Goal: Transaction & Acquisition: Book appointment/travel/reservation

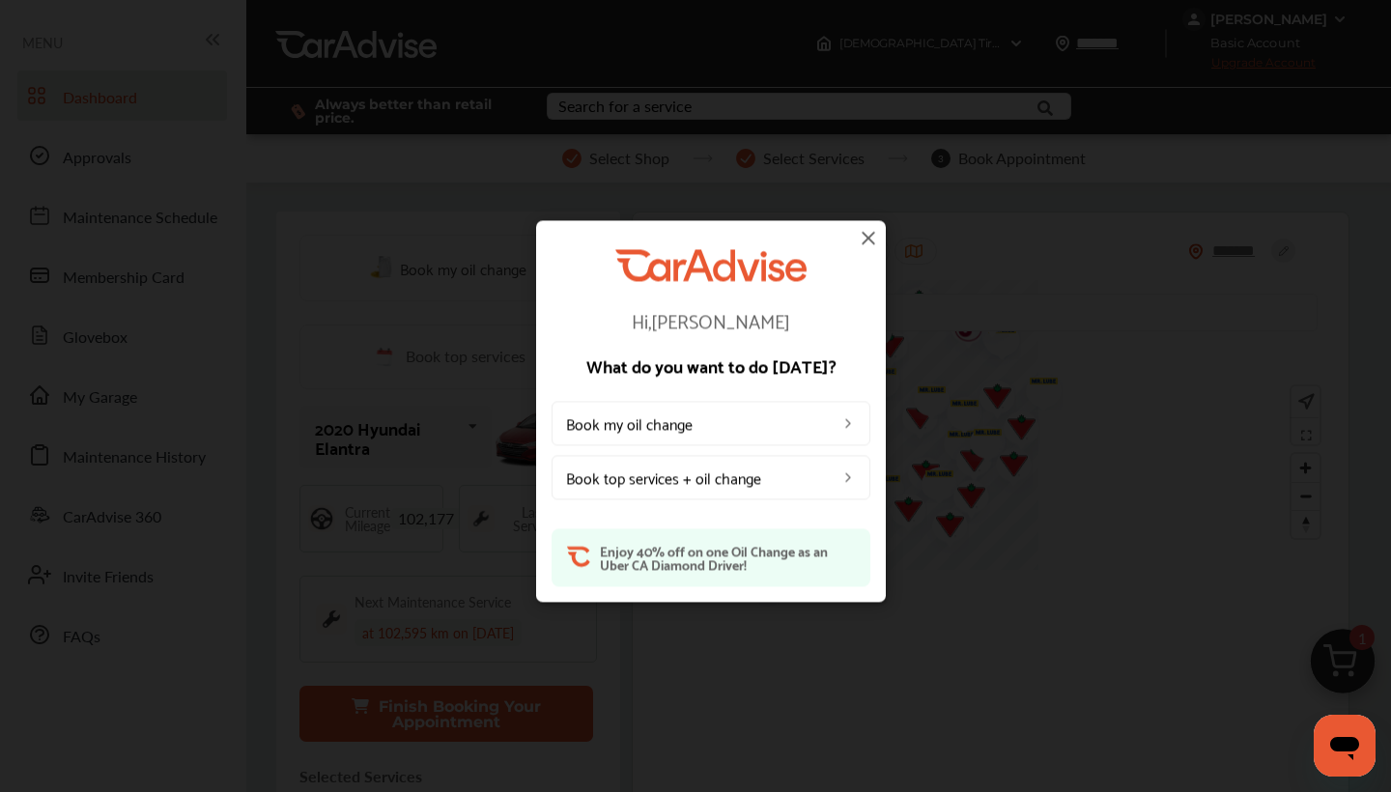
click at [766, 424] on link "Book my oil change" at bounding box center [711, 424] width 319 height 44
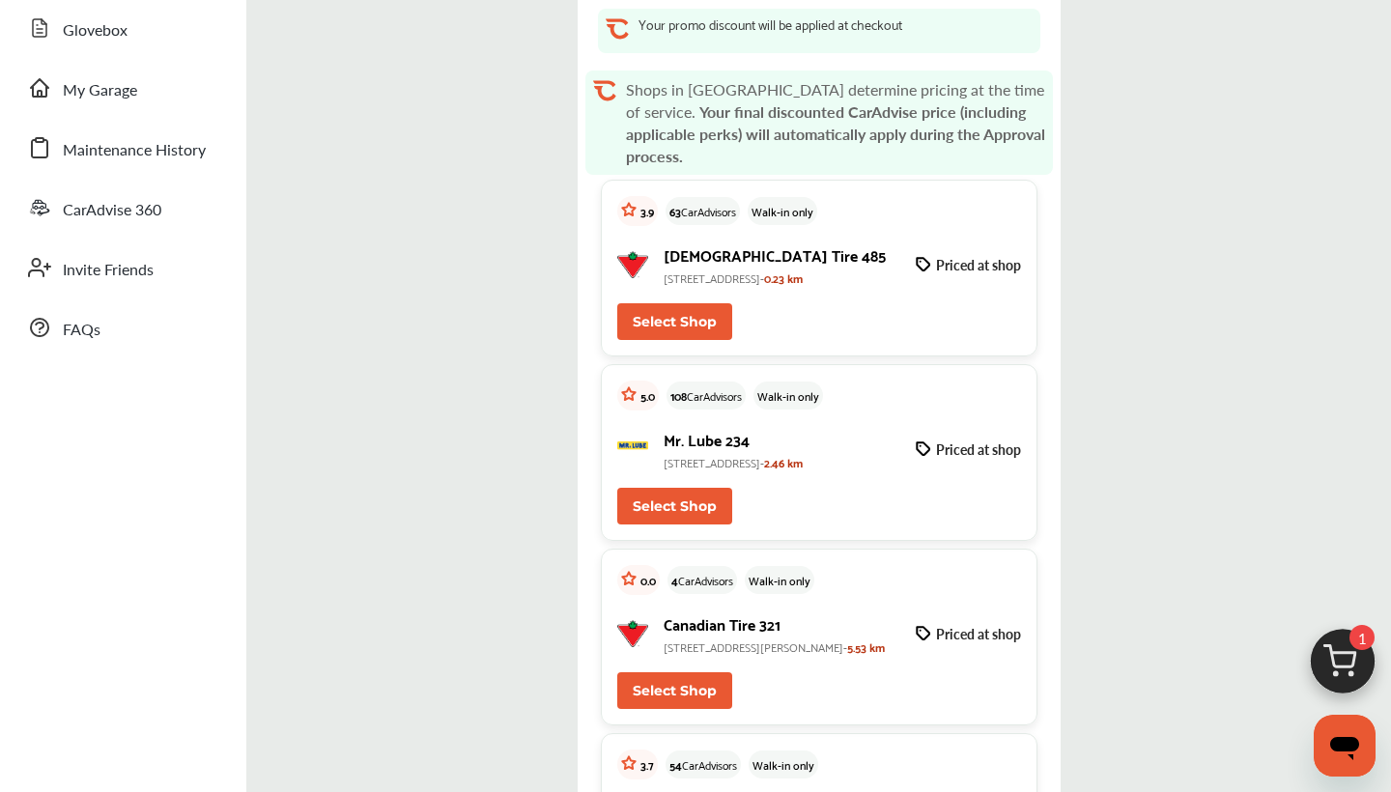
scroll to position [304, 0]
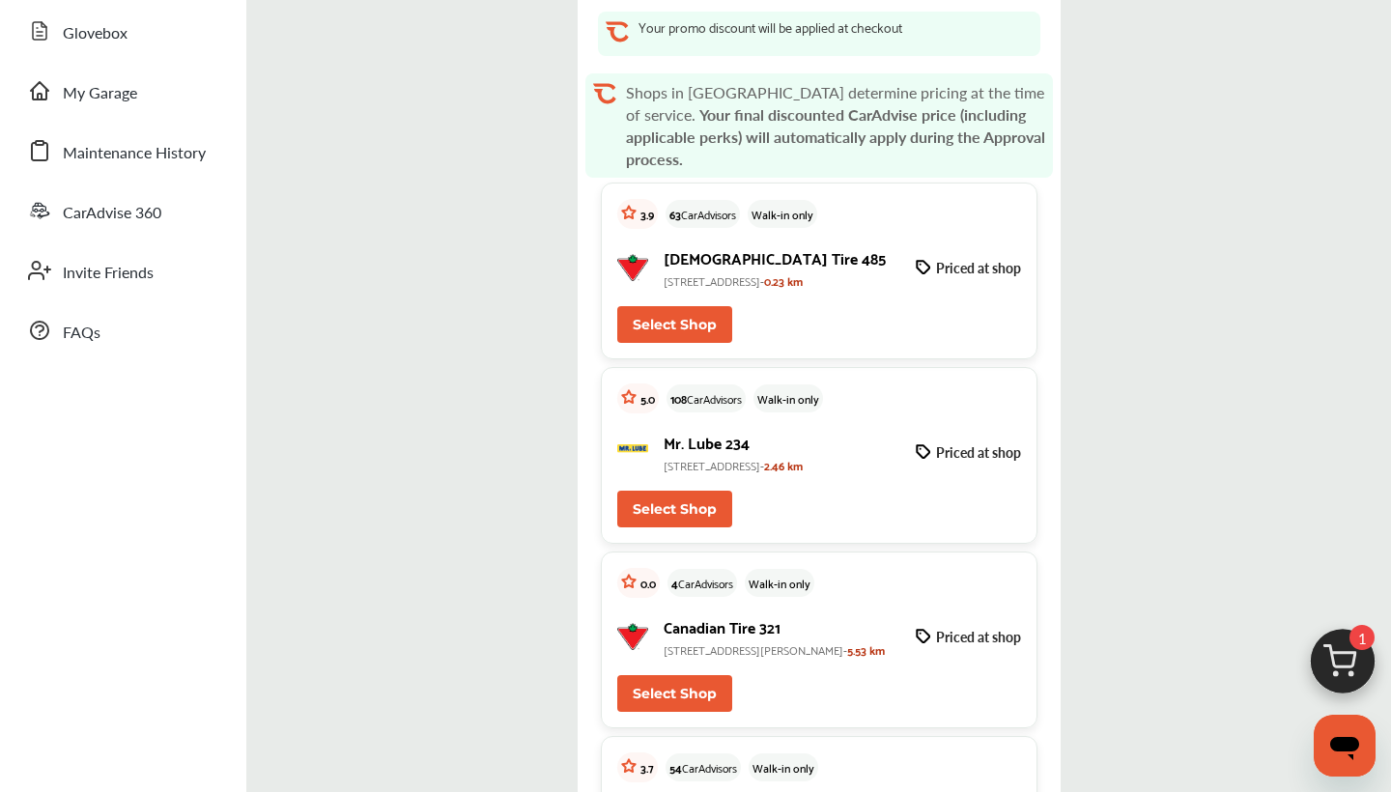
click at [699, 319] on button "Select Shop" at bounding box center [674, 324] width 115 height 37
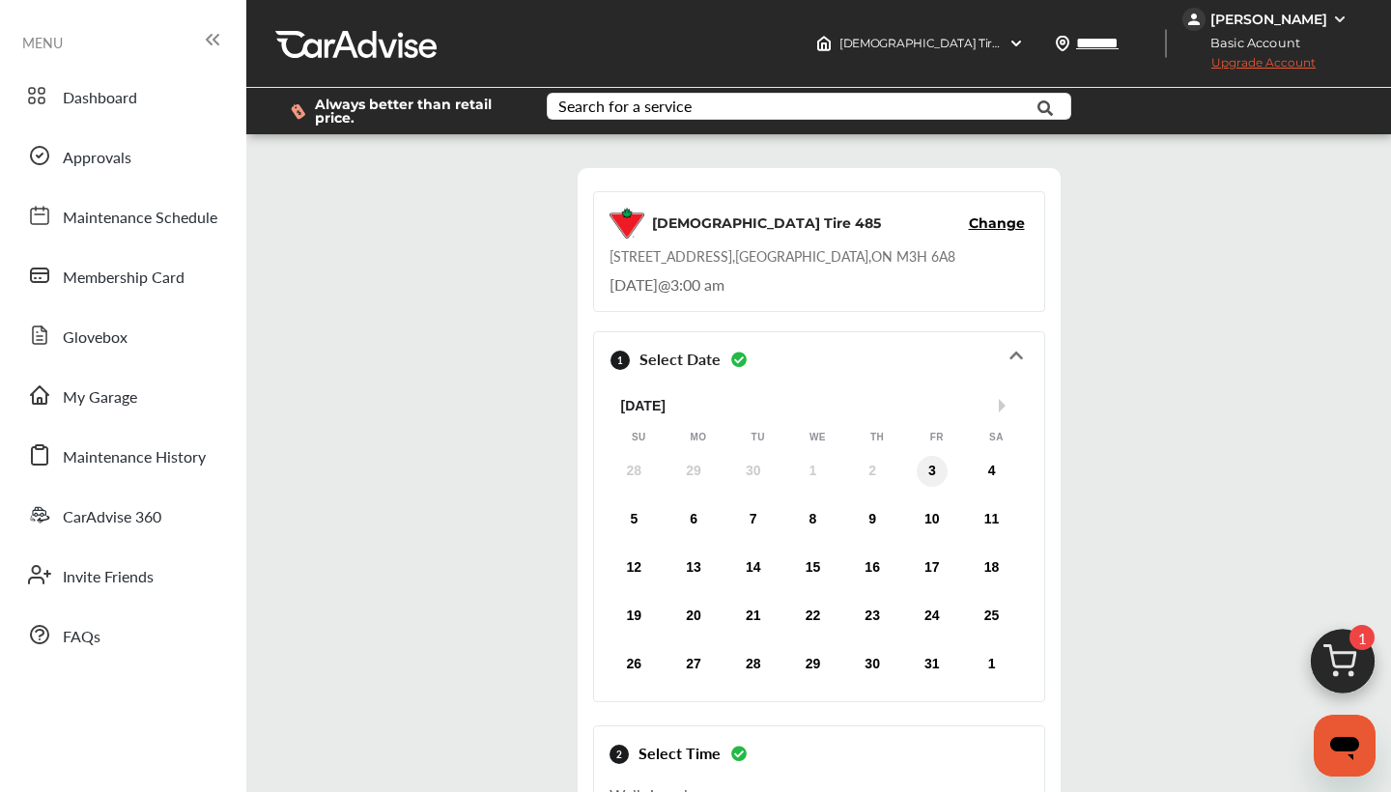
click at [925, 466] on div "3" at bounding box center [932, 471] width 31 height 31
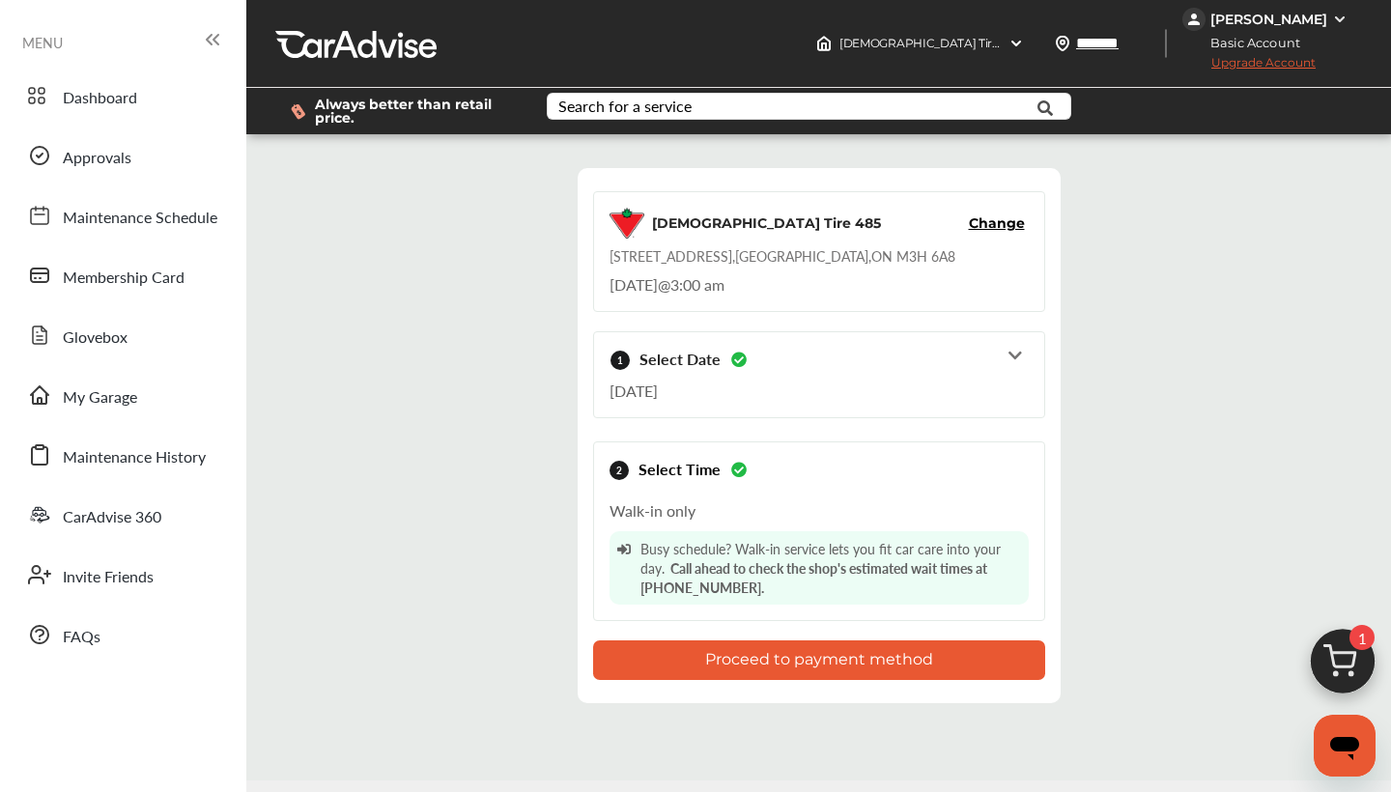
click at [783, 666] on button "Proceed to payment method" at bounding box center [819, 660] width 452 height 40
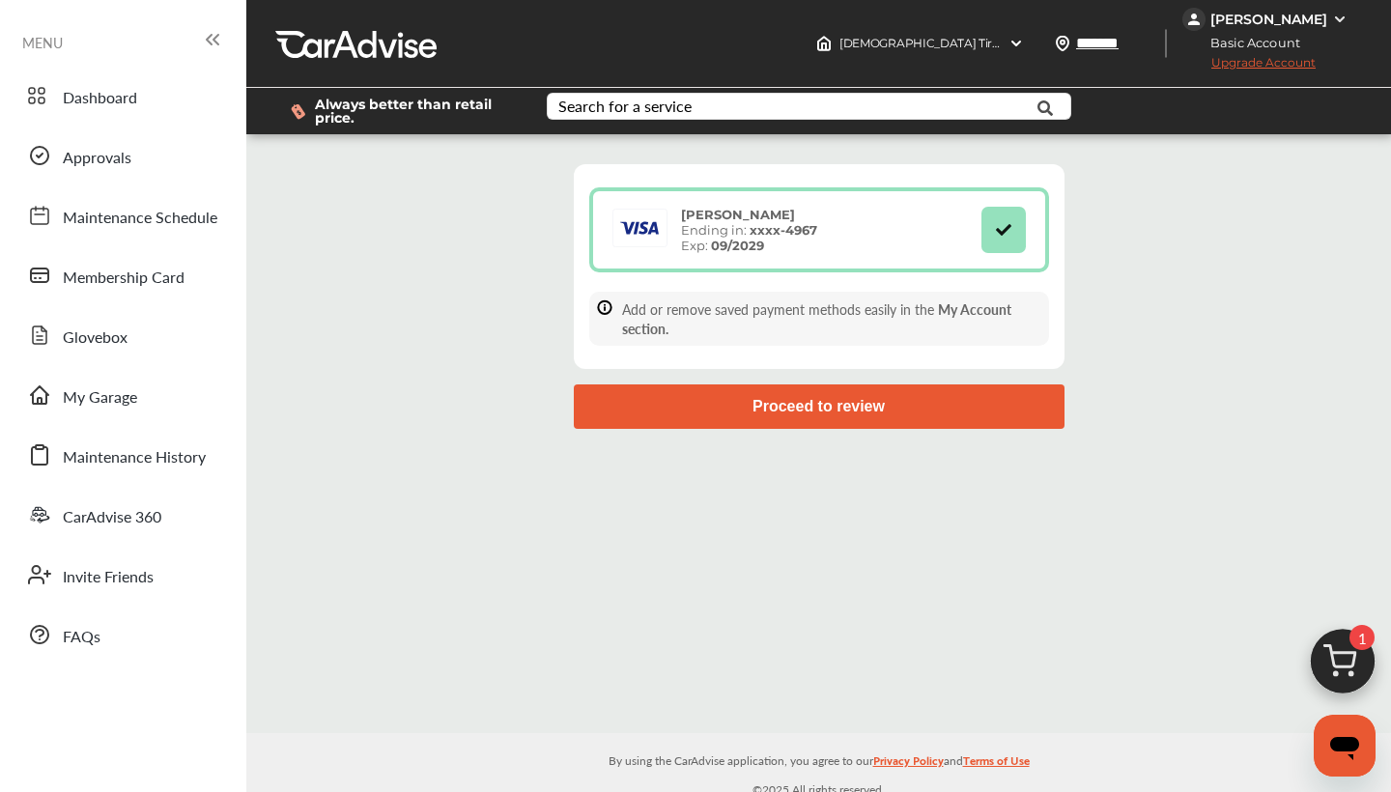
click at [873, 407] on button "Proceed to review" at bounding box center [819, 406] width 491 height 44
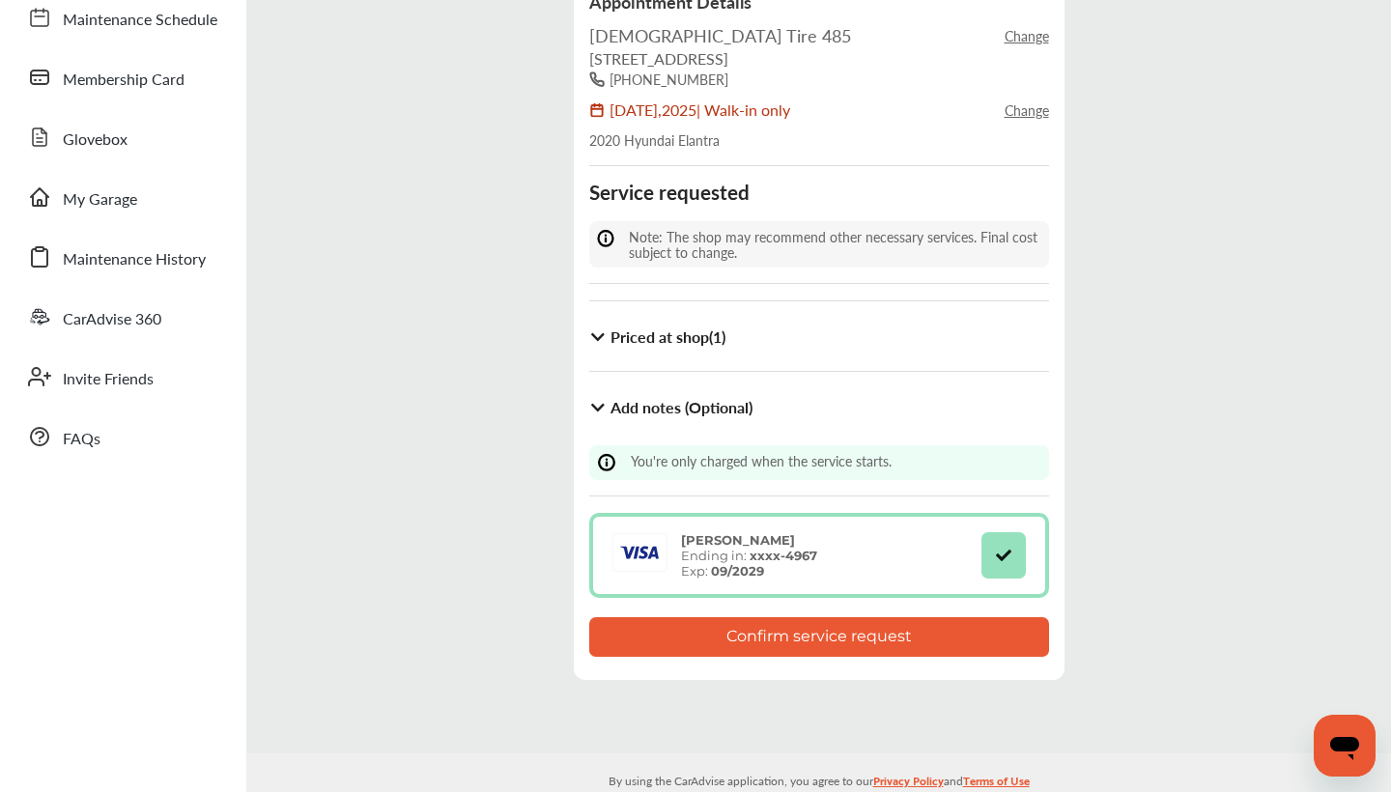
scroll to position [202, 0]
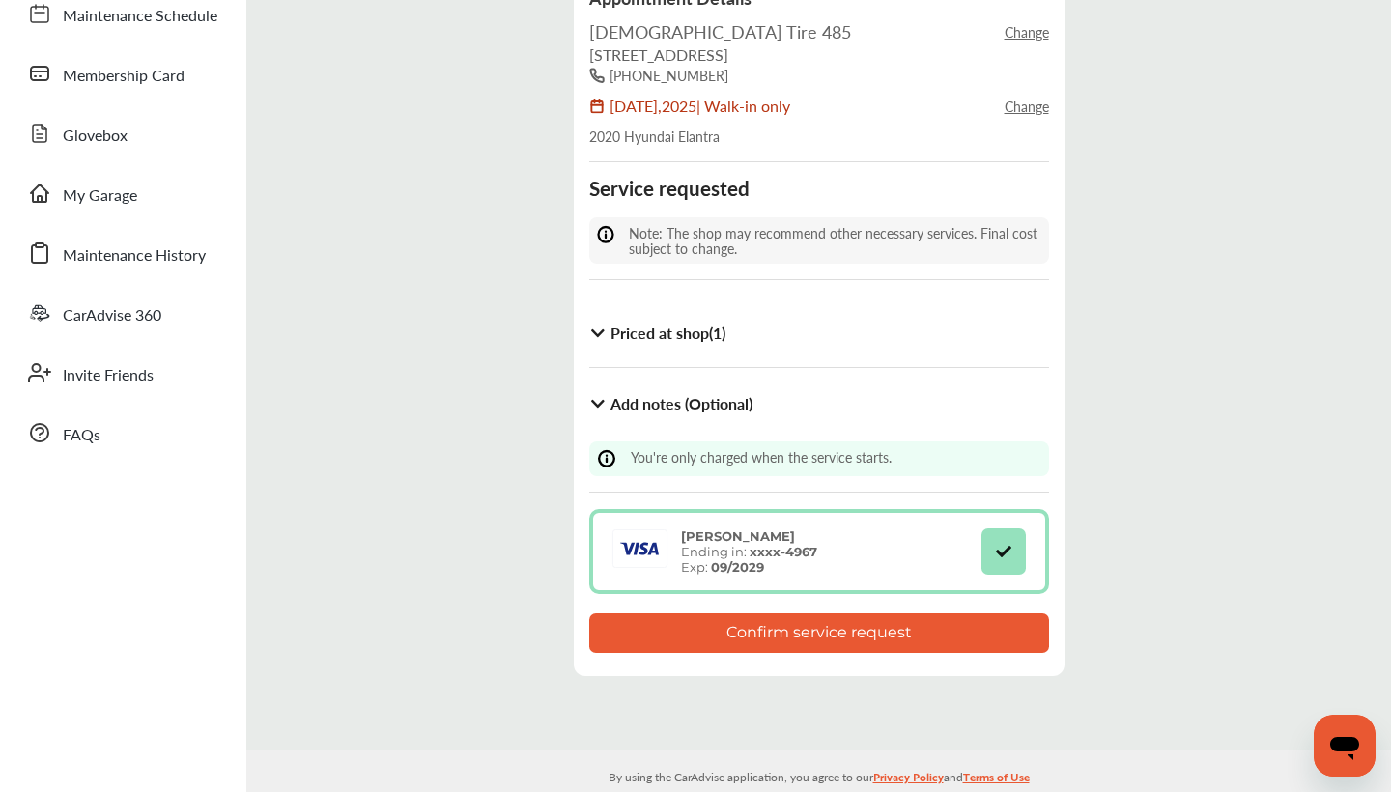
click at [639, 323] on b "Priced at shop ( 1 )" at bounding box center [667, 333] width 115 height 22
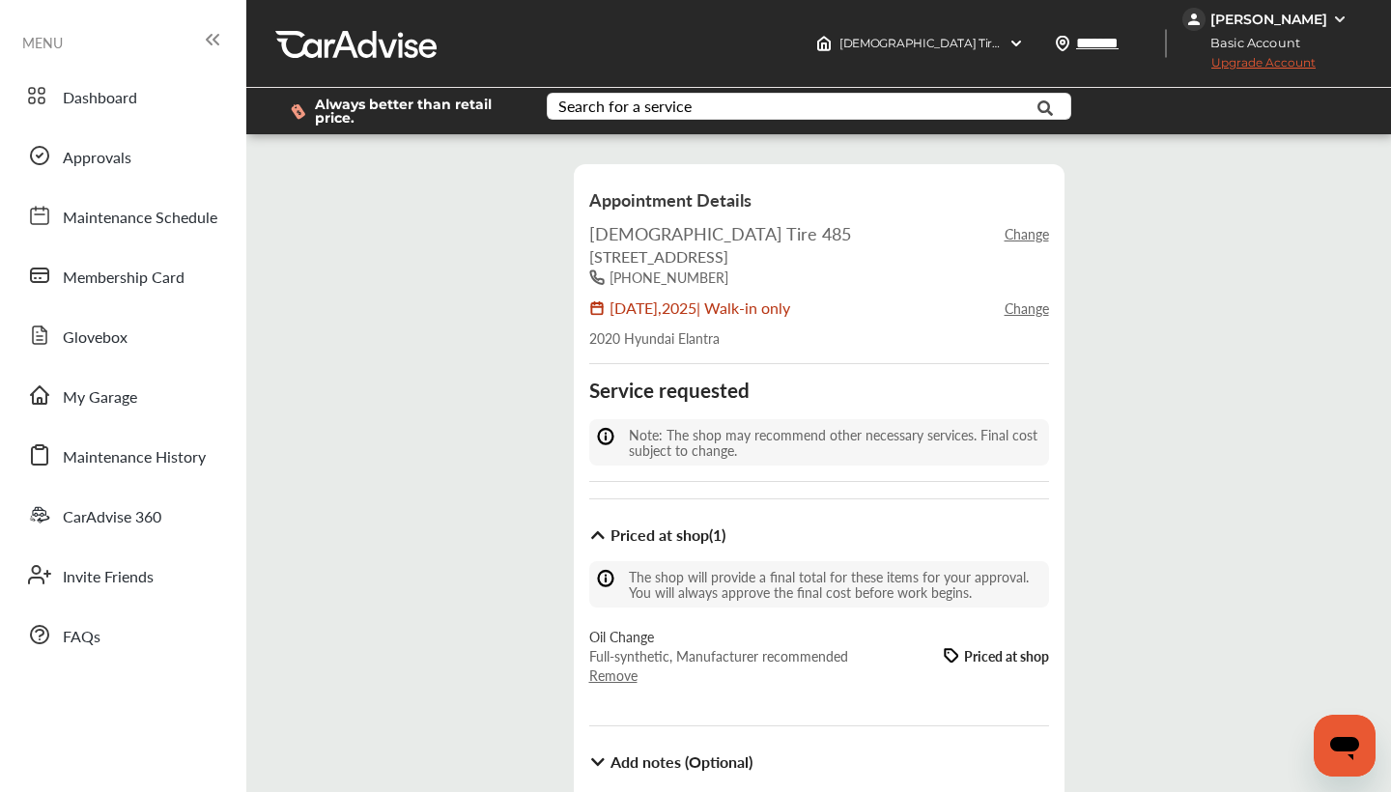
scroll to position [0, 0]
click at [1237, 65] on span "Upgrade Account" at bounding box center [1248, 67] width 133 height 24
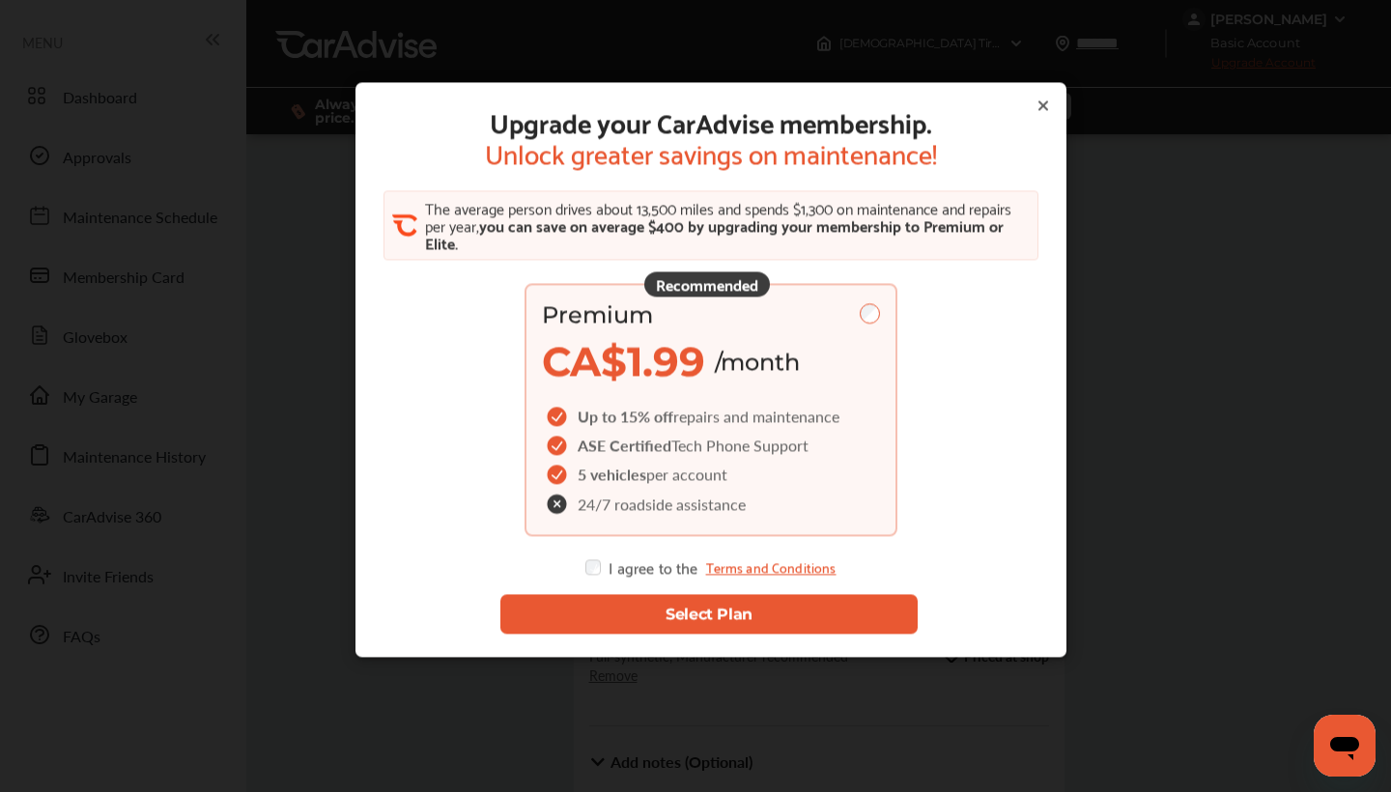
click at [688, 624] on button "Select Plan" at bounding box center [708, 615] width 417 height 40
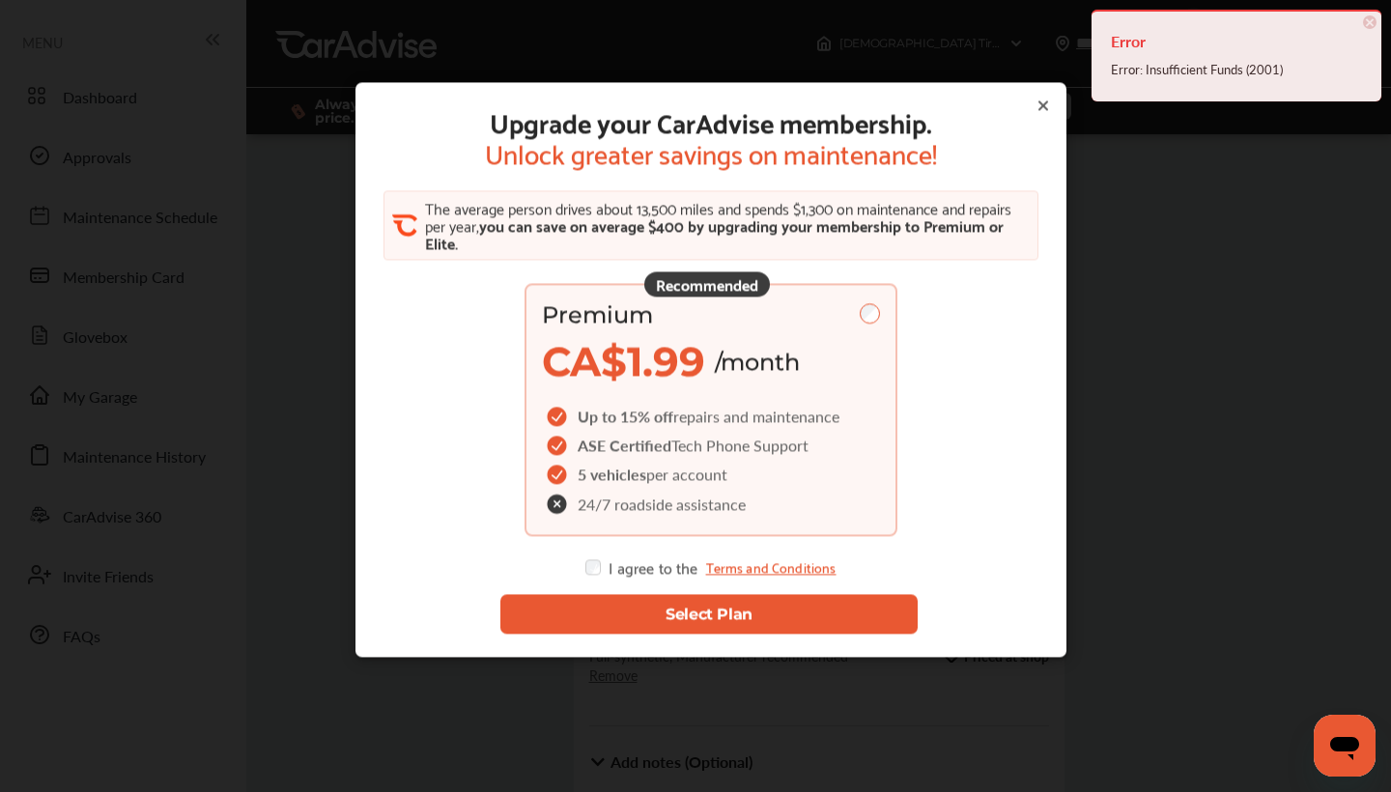
click at [1369, 23] on span "×" at bounding box center [1370, 22] width 14 height 14
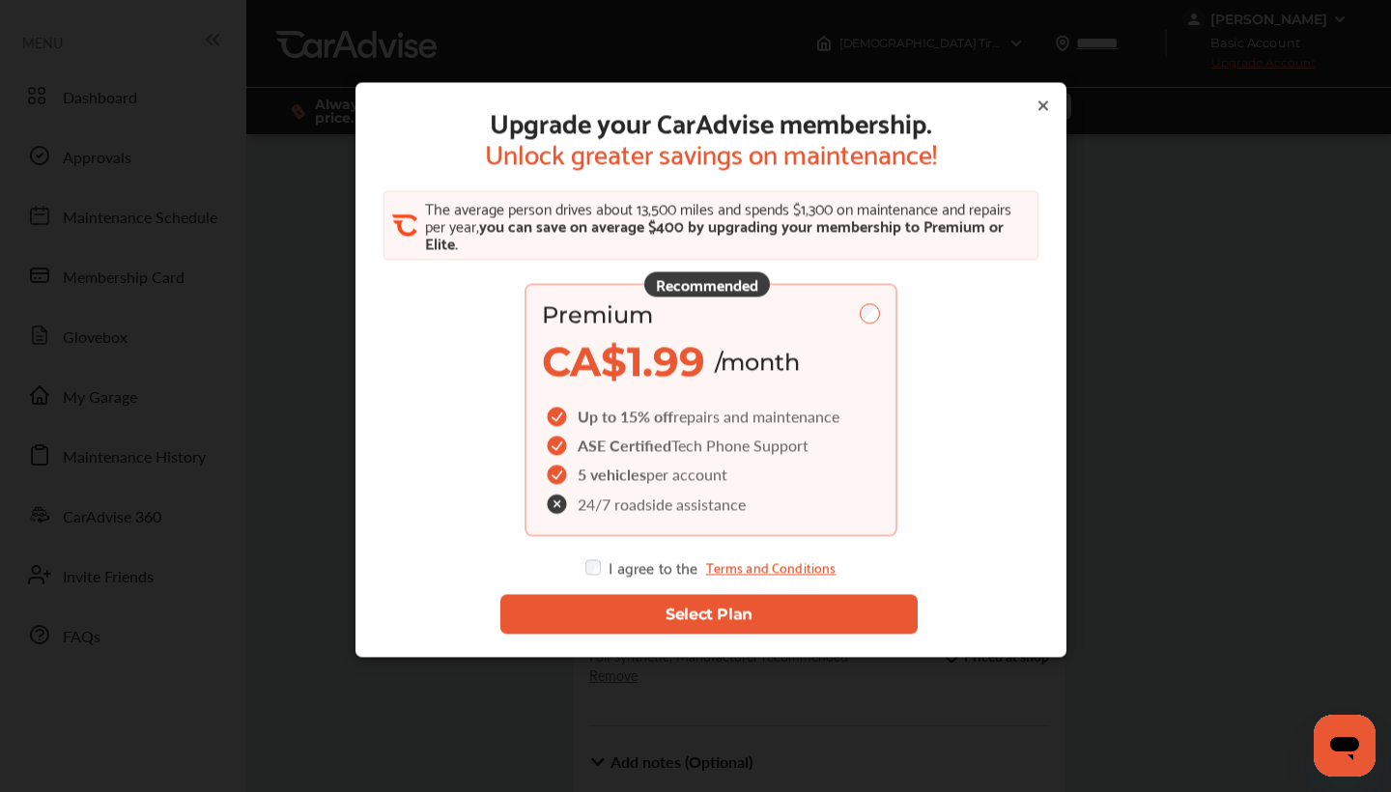
click at [1047, 102] on icon at bounding box center [1043, 106] width 8 height 8
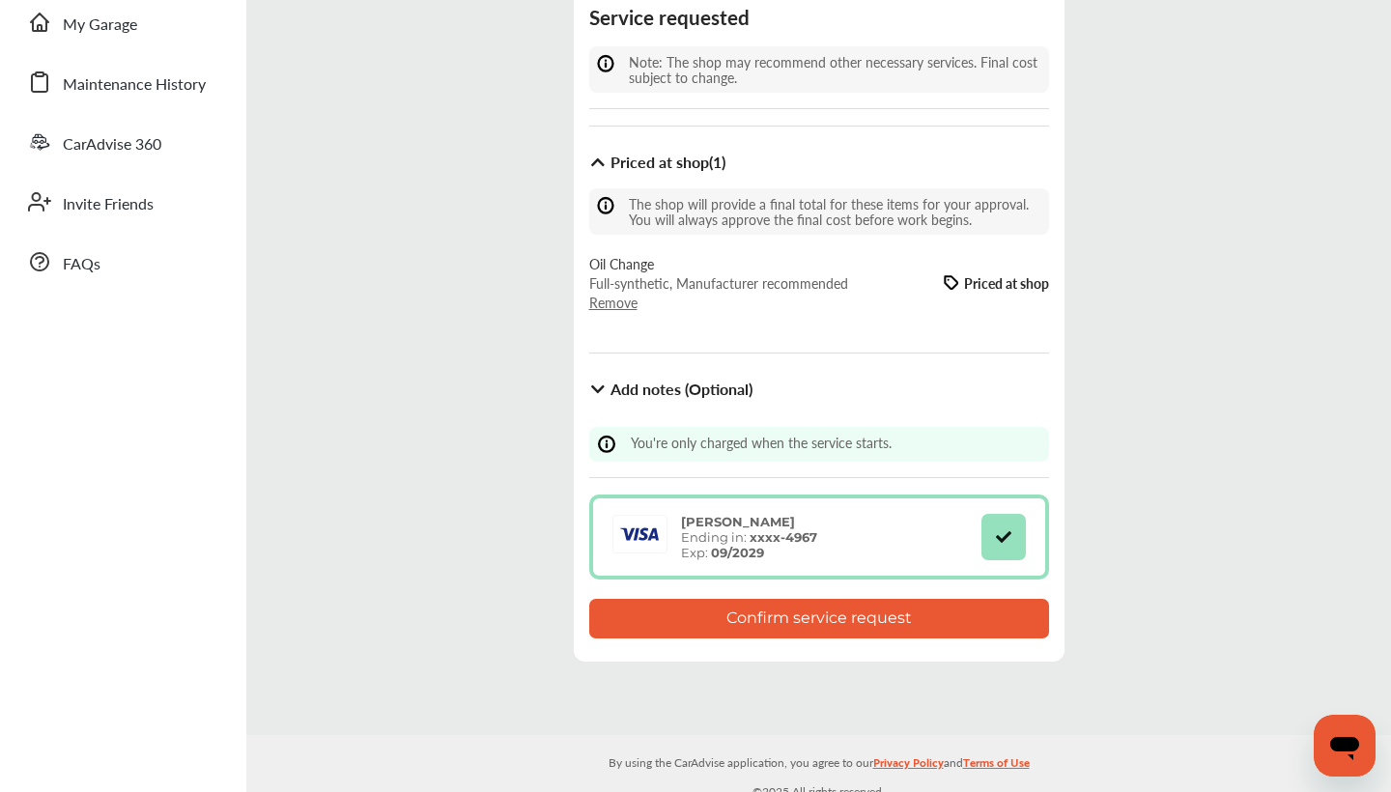
scroll to position [383, 0]
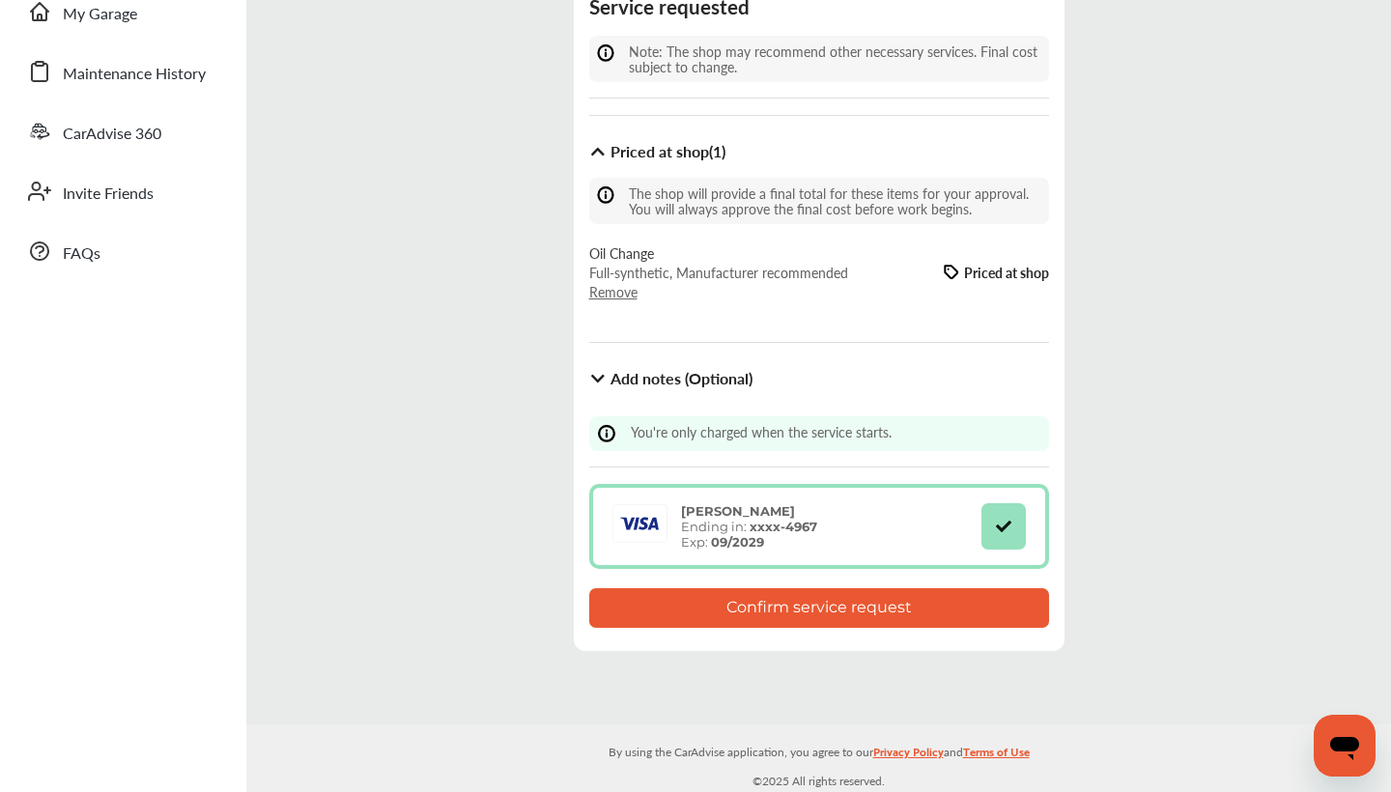
click at [848, 513] on div "Kostiantyn Krokhin Ending in: xxxx- 4967 Exp: 09/2029" at bounding box center [796, 526] width 374 height 46
click at [665, 497] on div "Kostiantyn Krokhin Ending in: xxxx- 4967 Exp: 09/2029" at bounding box center [819, 526] width 460 height 85
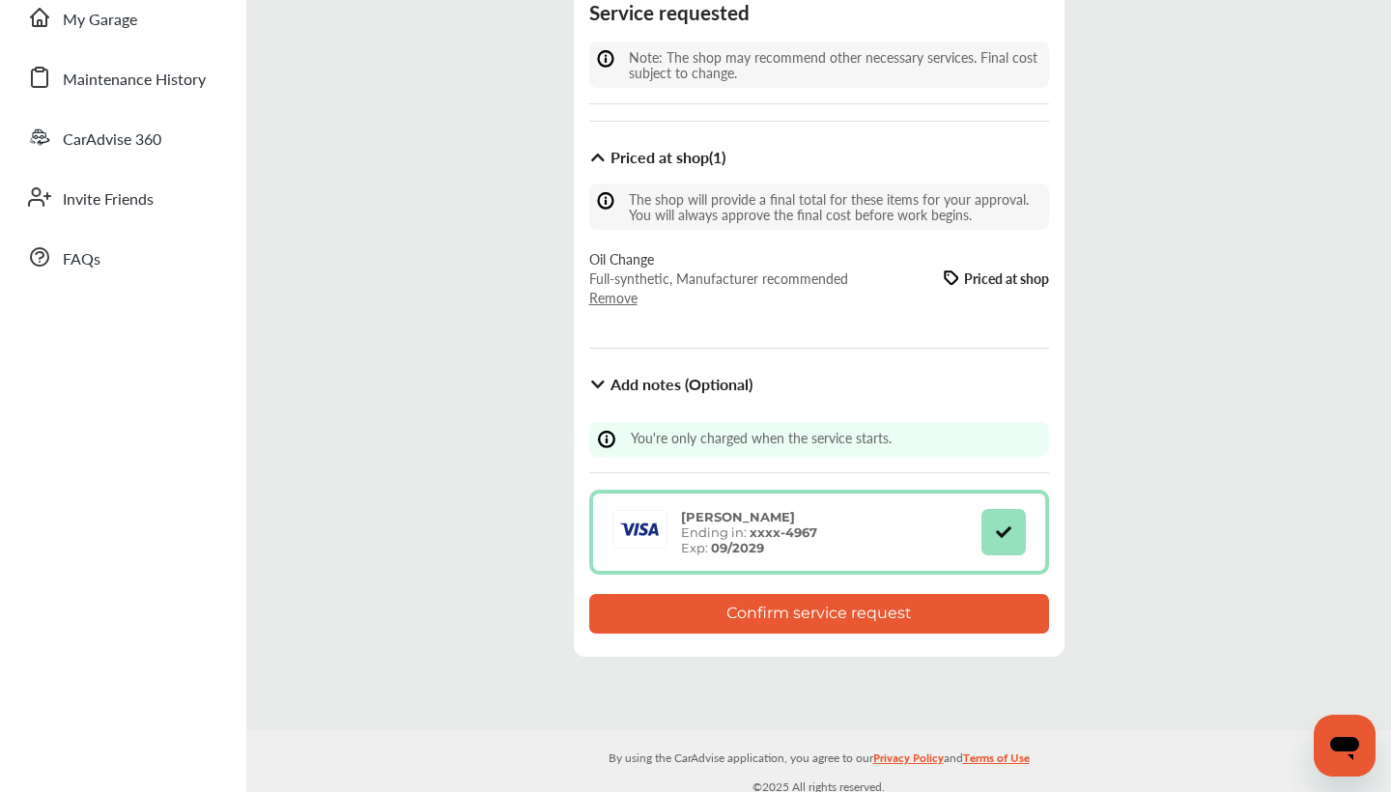
scroll to position [384, 0]
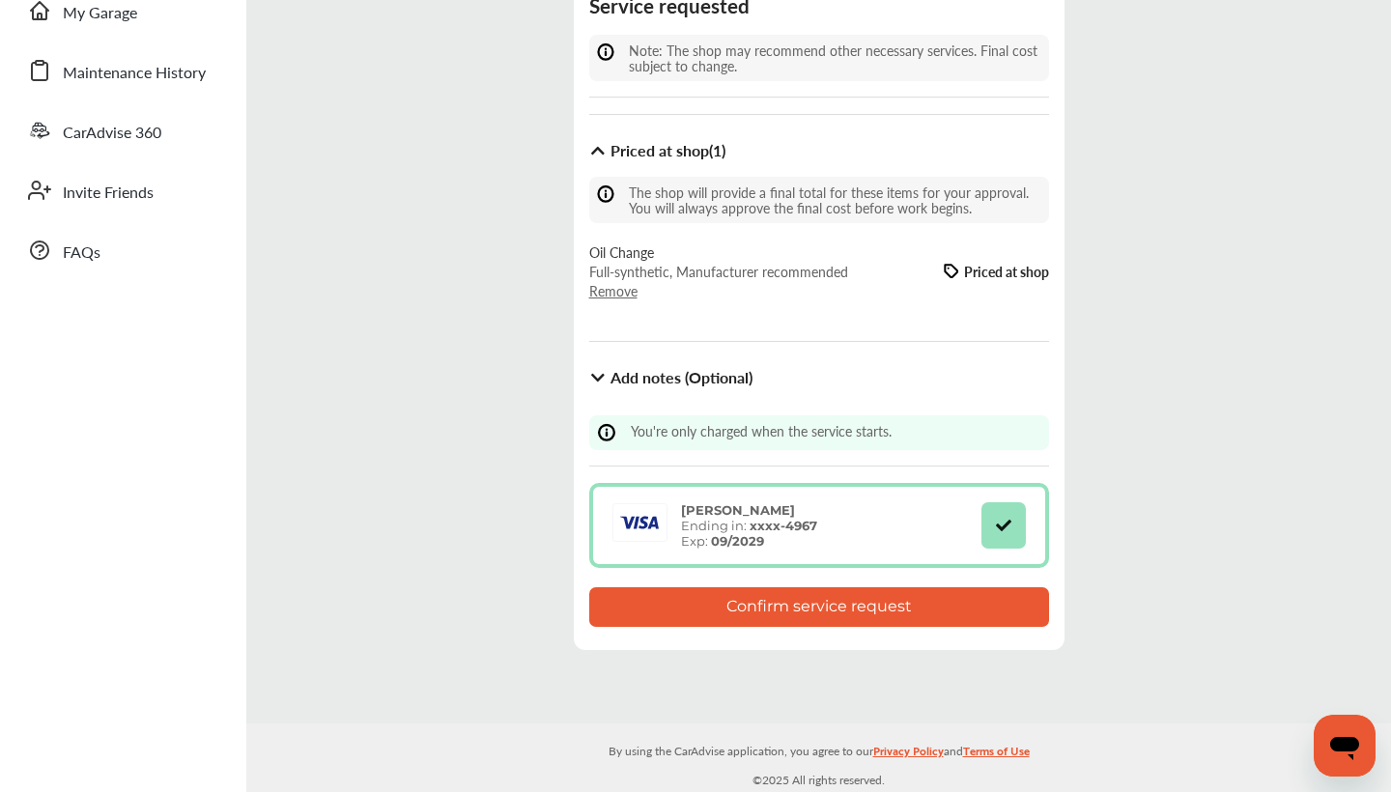
click at [867, 502] on div "Kostiantyn Krokhin Ending in: xxxx- 4967 Exp: 09/2029" at bounding box center [796, 525] width 374 height 46
click at [986, 525] on button at bounding box center [1002, 525] width 43 height 46
click at [694, 478] on div "Appointment Details Canadian Tire 485 Change 4400 DUFFERIN STREET 416-667-9777 …" at bounding box center [819, 215] width 491 height 870
click at [609, 503] on icon at bounding box center [640, 522] width 63 height 39
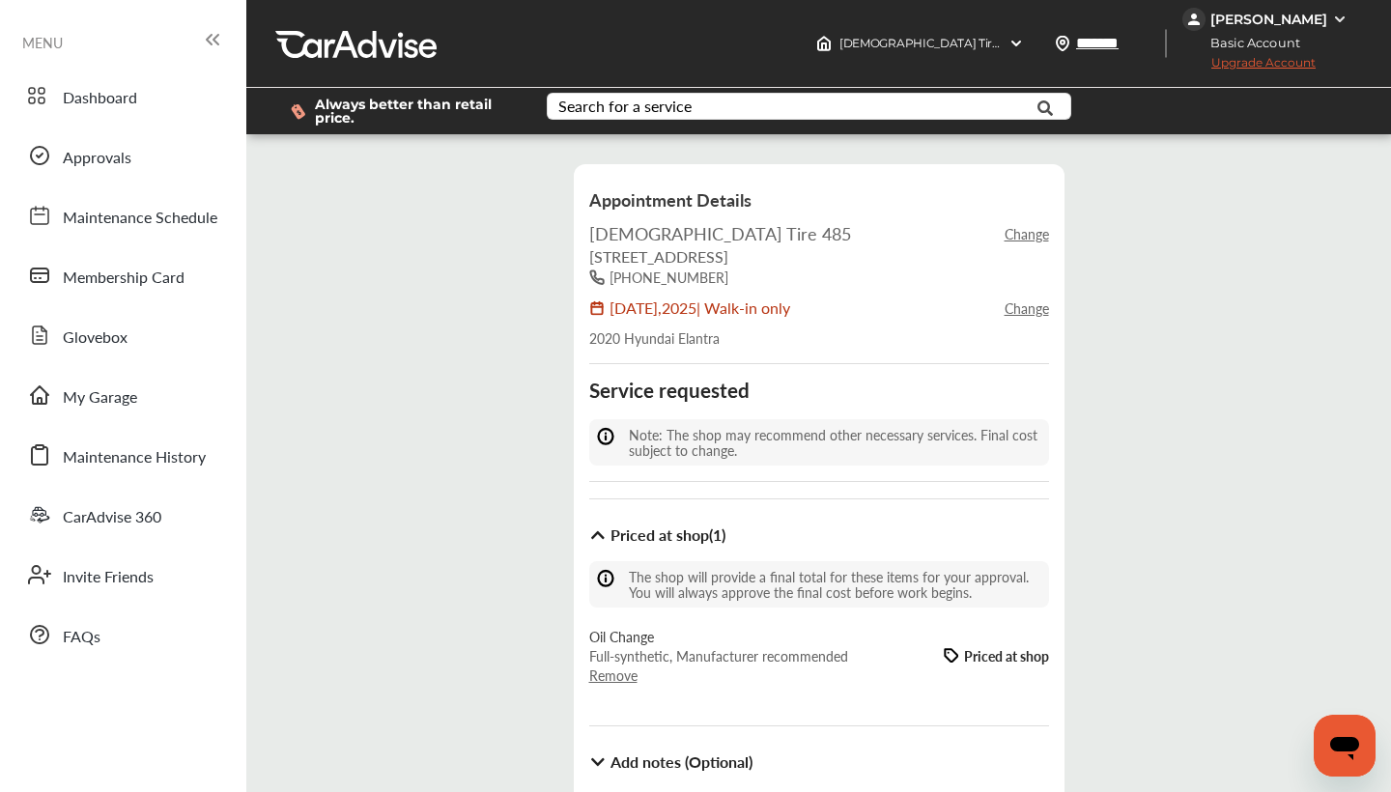
scroll to position [0, 0]
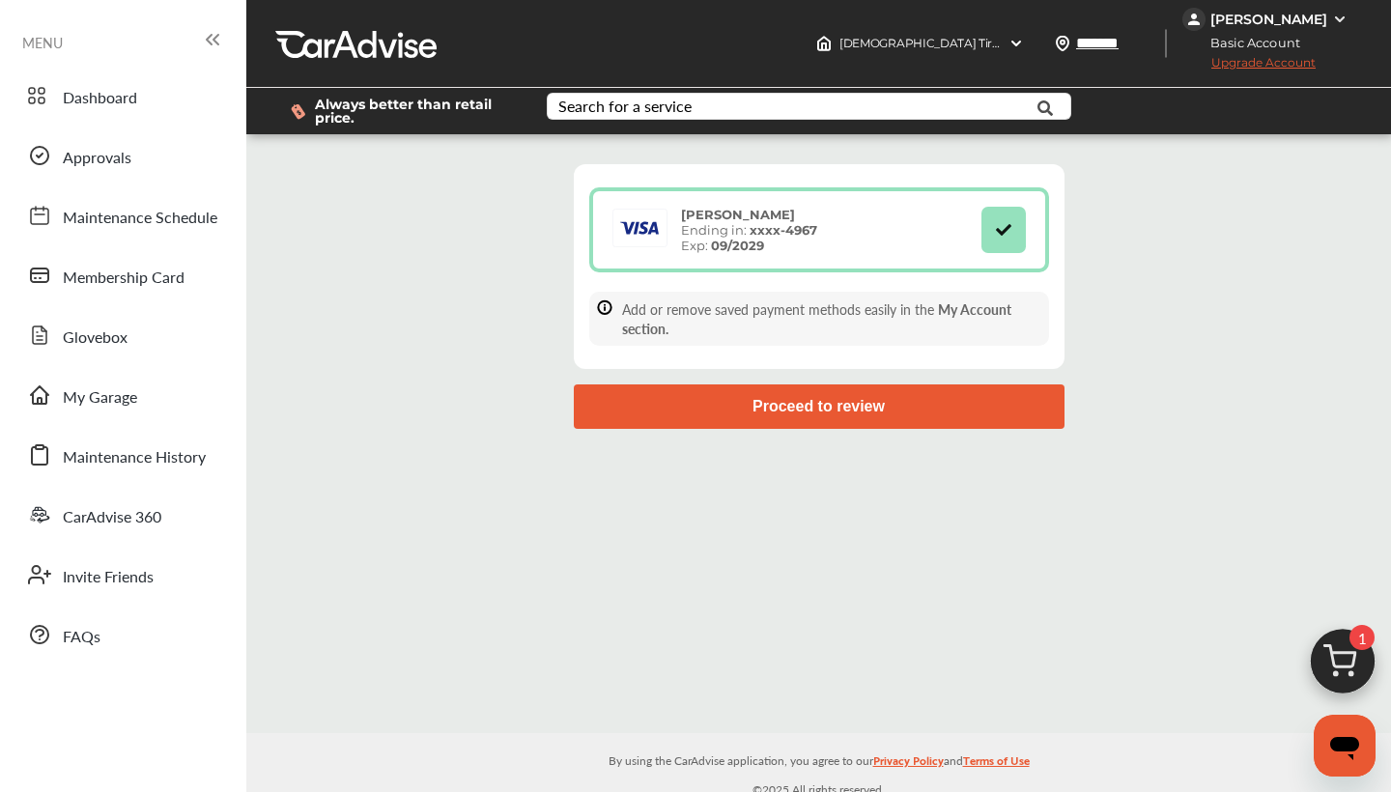
click at [770, 214] on strong "Kostiantyn Krokhin" at bounding box center [738, 214] width 114 height 15
click at [770, 235] on strong "xxxx- 4967" at bounding box center [784, 229] width 68 height 15
click at [1008, 232] on icon at bounding box center [1003, 229] width 18 height 14
click at [661, 249] on div at bounding box center [640, 230] width 63 height 43
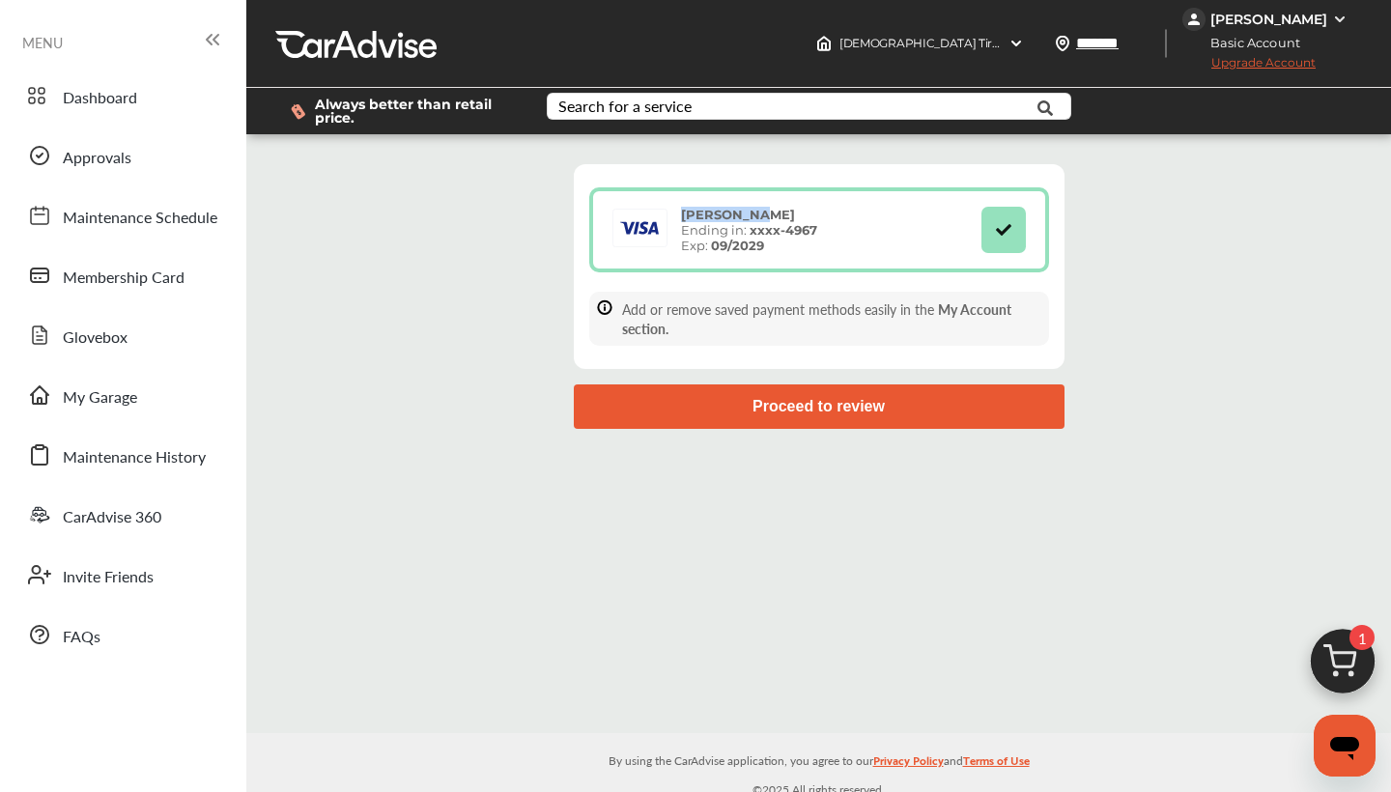
click at [645, 243] on rect at bounding box center [639, 228] width 54 height 38
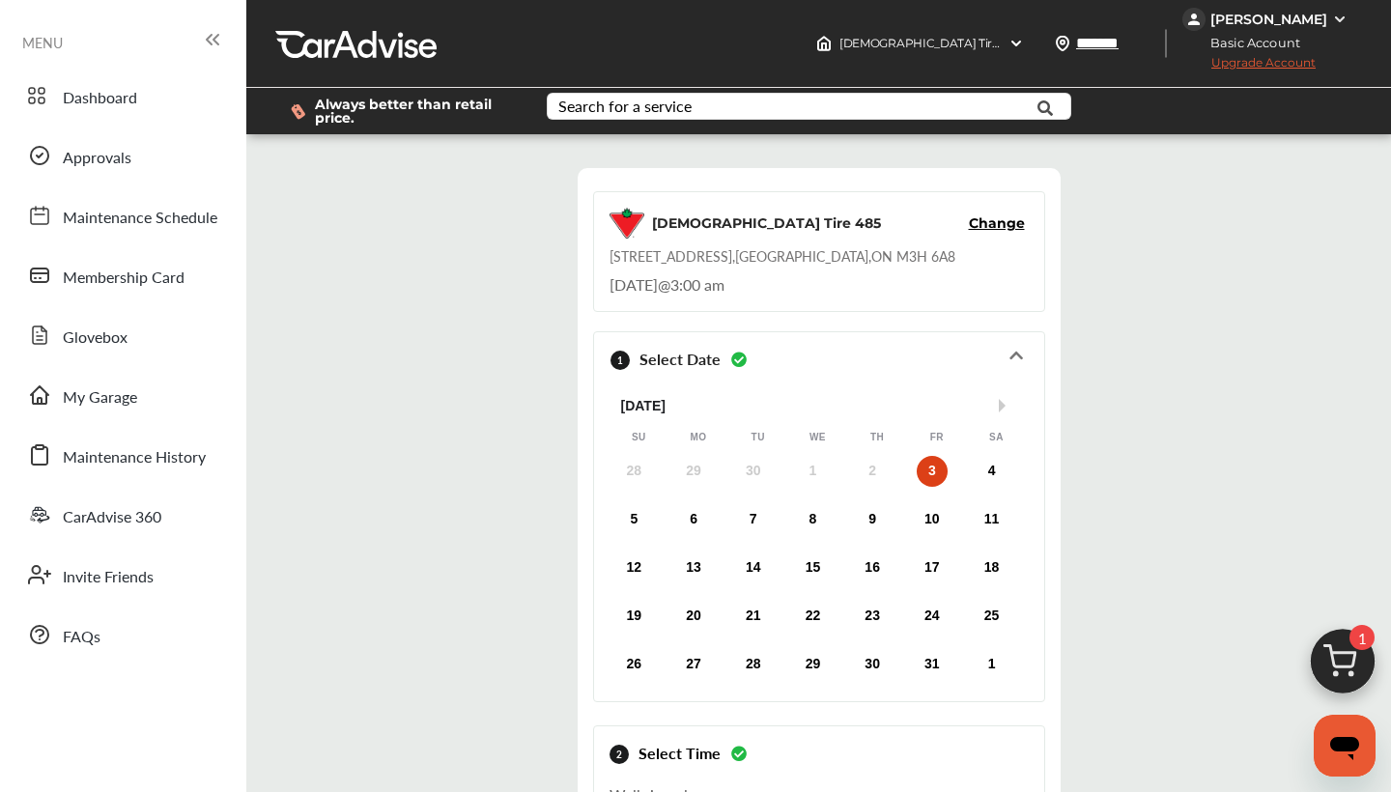
click at [1324, 28] on div "KONSTANTIN KROKHIN" at bounding box center [1267, 19] width 170 height 23
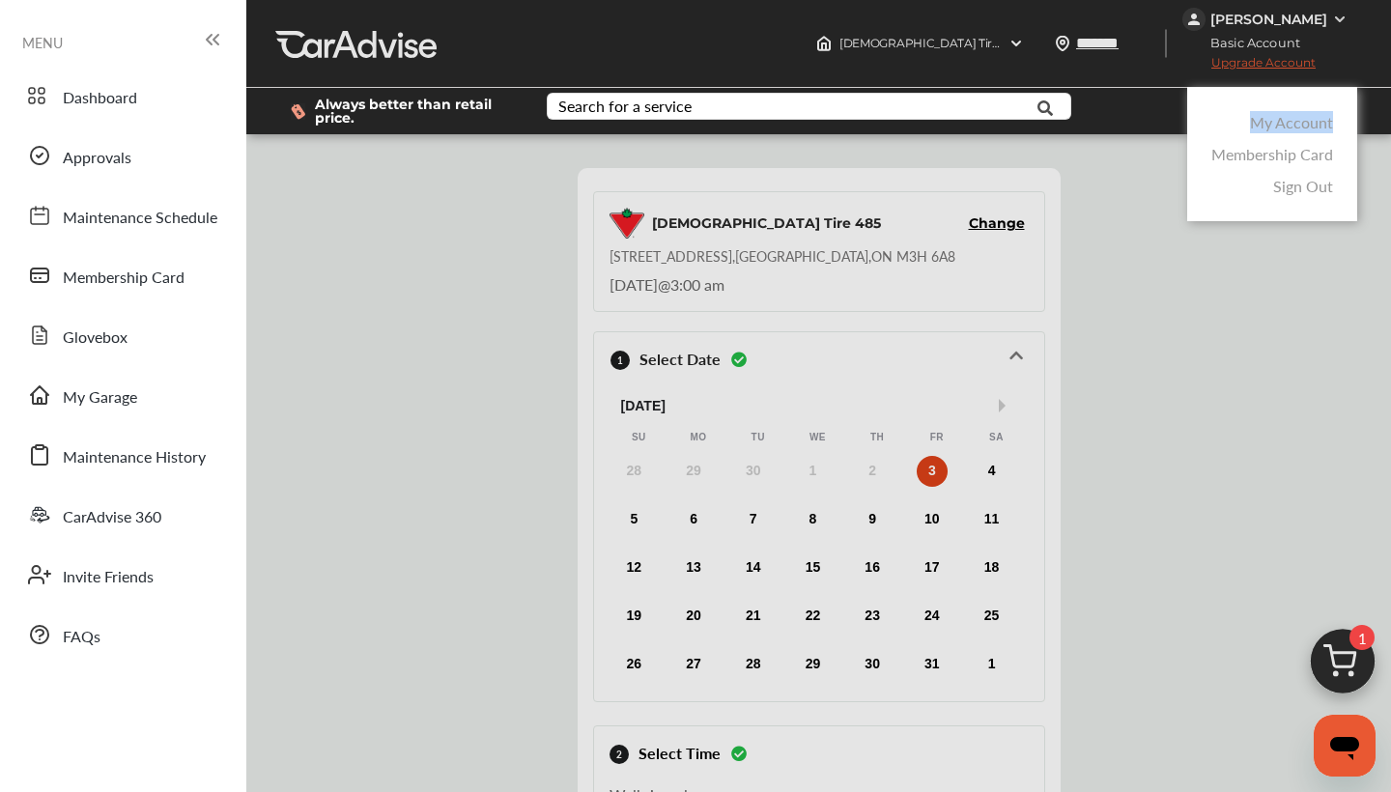
click at [1285, 121] on link "My Account" at bounding box center [1291, 122] width 83 height 22
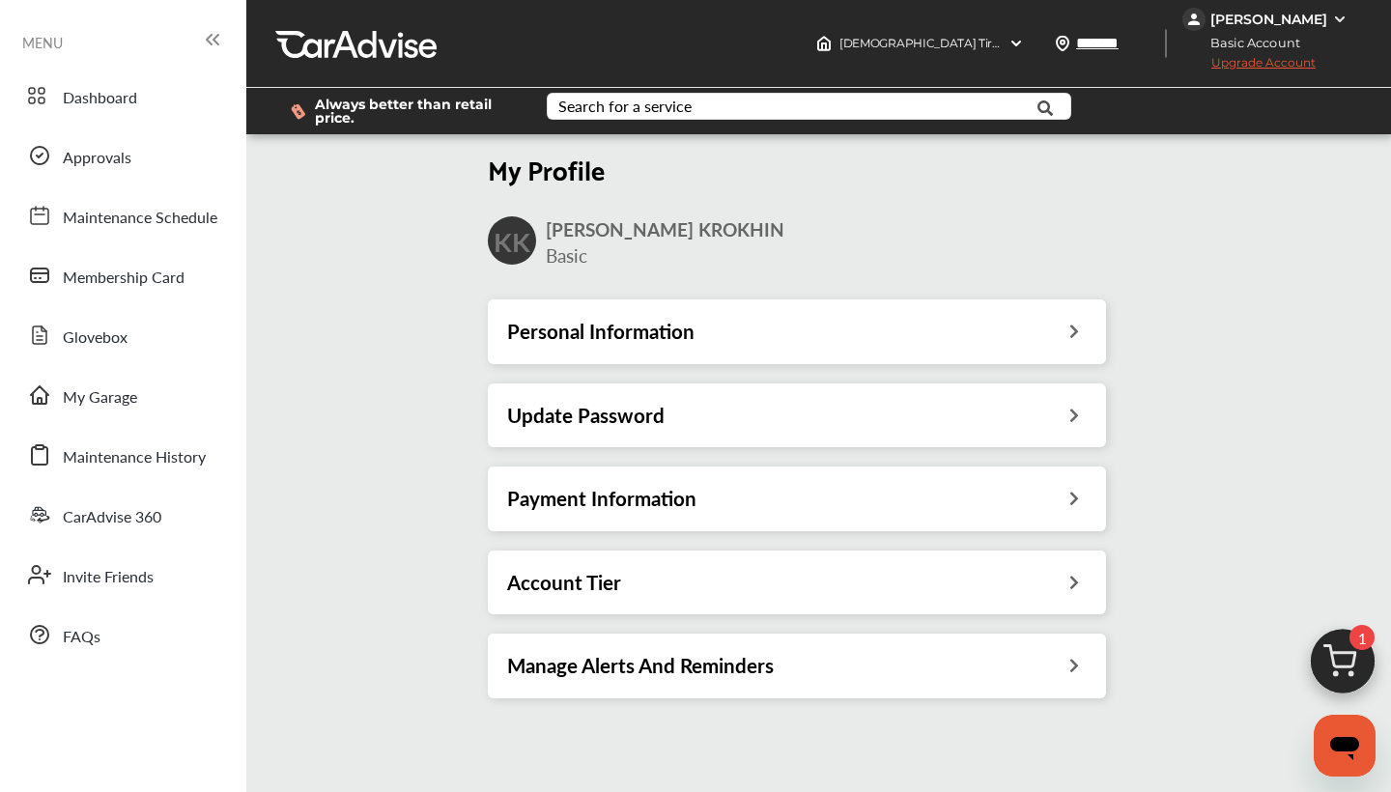
click at [726, 495] on div "Payment Information" at bounding box center [797, 498] width 580 height 25
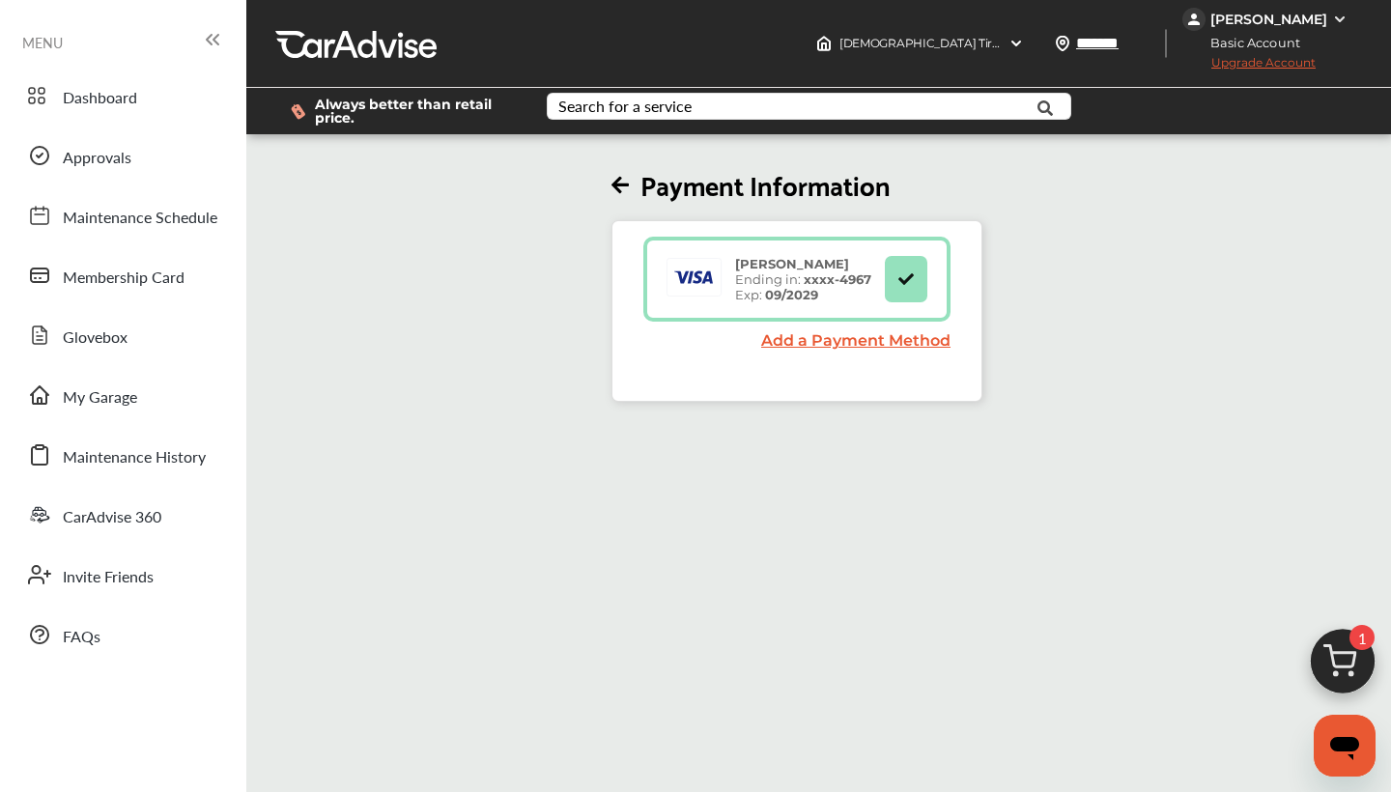
click at [863, 339] on link "Add a Payment Method" at bounding box center [855, 340] width 189 height 18
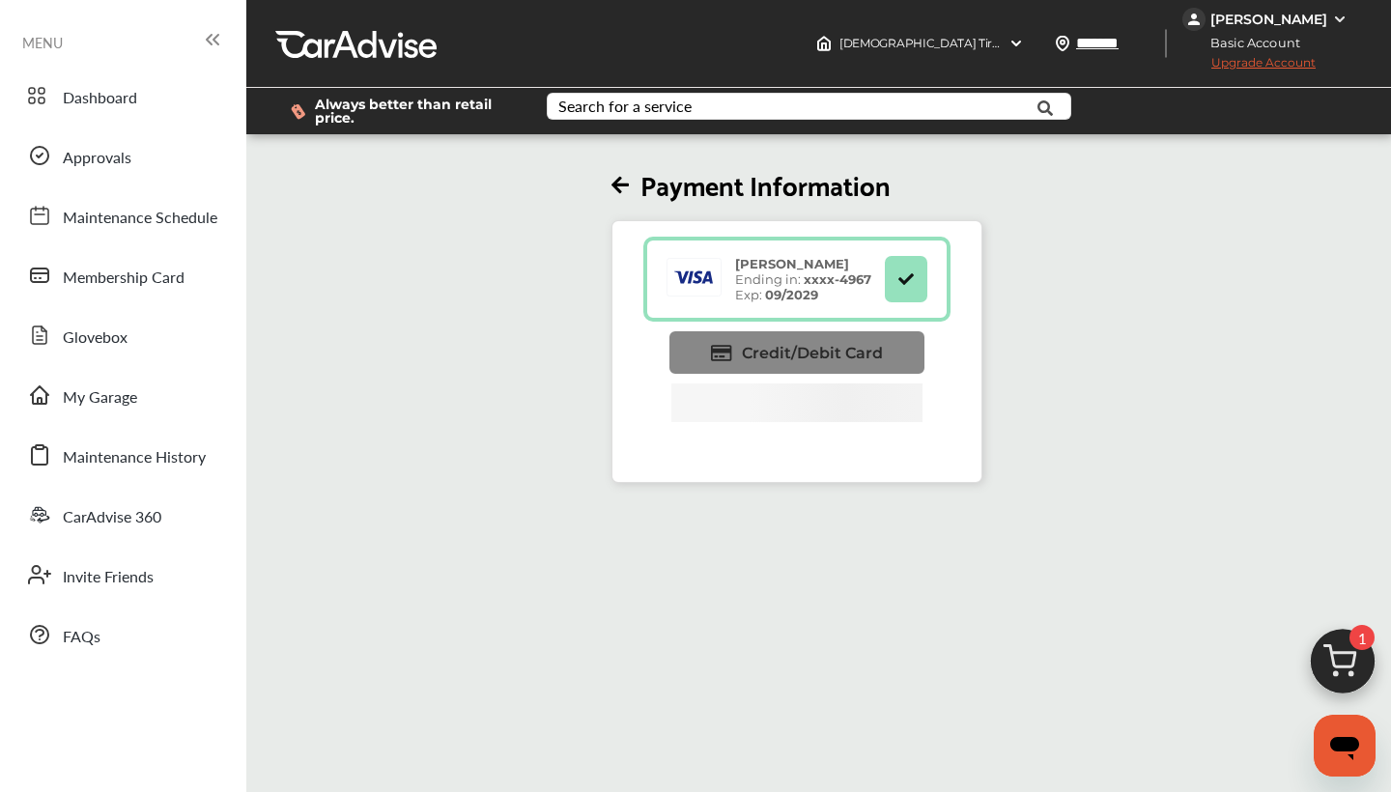
click at [796, 355] on span "Credit/Debit Card" at bounding box center [812, 353] width 141 height 18
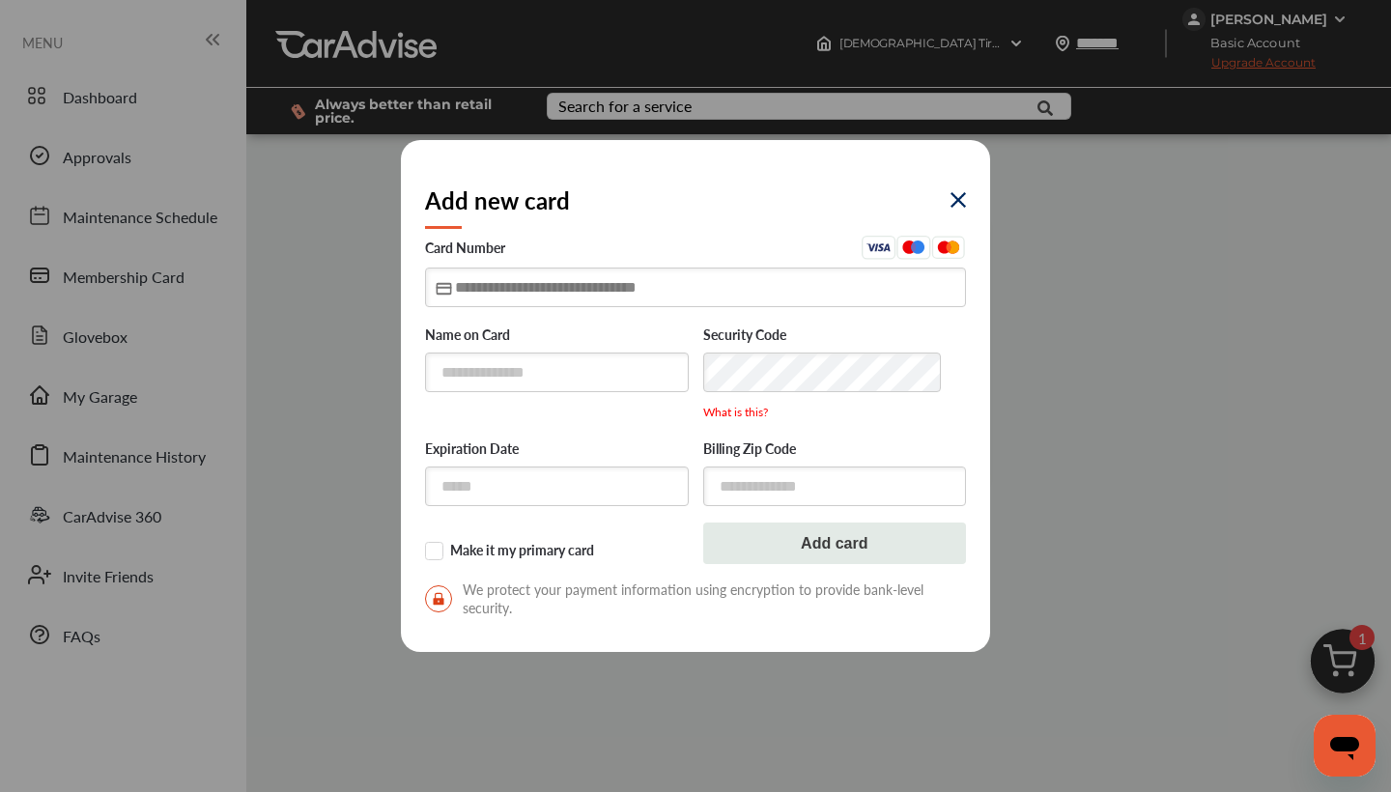
click at [574, 290] on input "text" at bounding box center [695, 288] width 541 height 40
type input "**********"
type input "*****"
type input "**********"
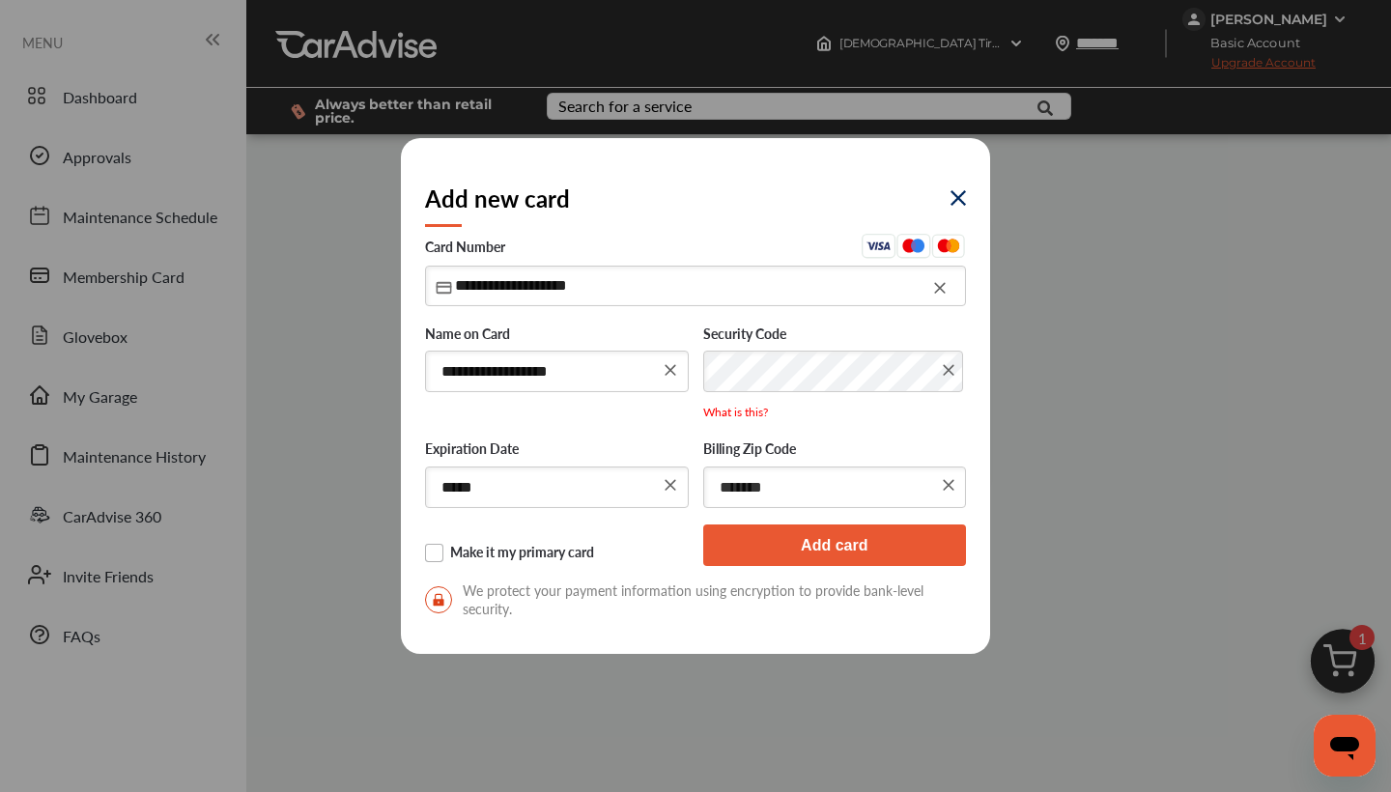
type input "*******"
click at [439, 555] on label "Make it my primary card" at bounding box center [557, 553] width 264 height 19
click at [835, 535] on button "Add card" at bounding box center [835, 546] width 264 height 42
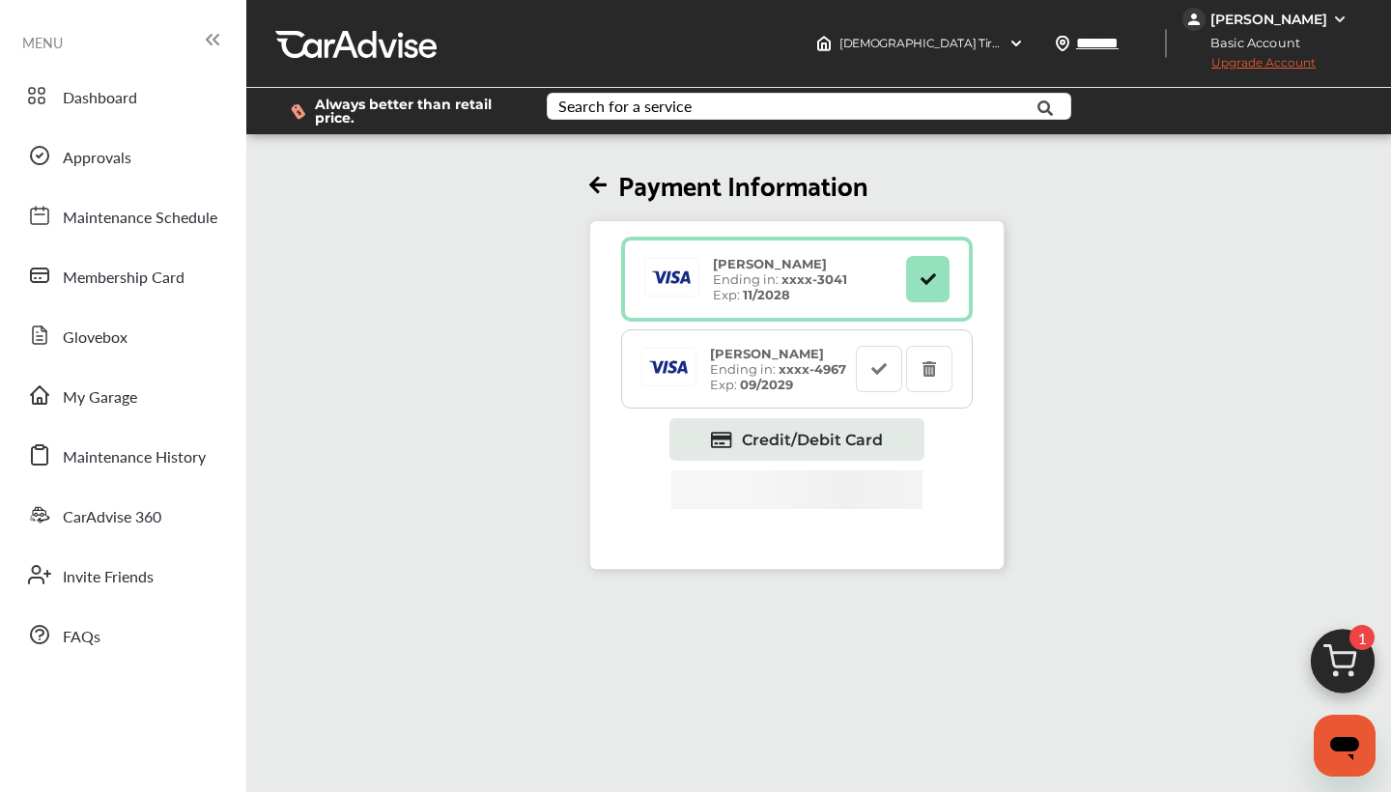
click at [607, 184] on icon at bounding box center [597, 186] width 17 height 20
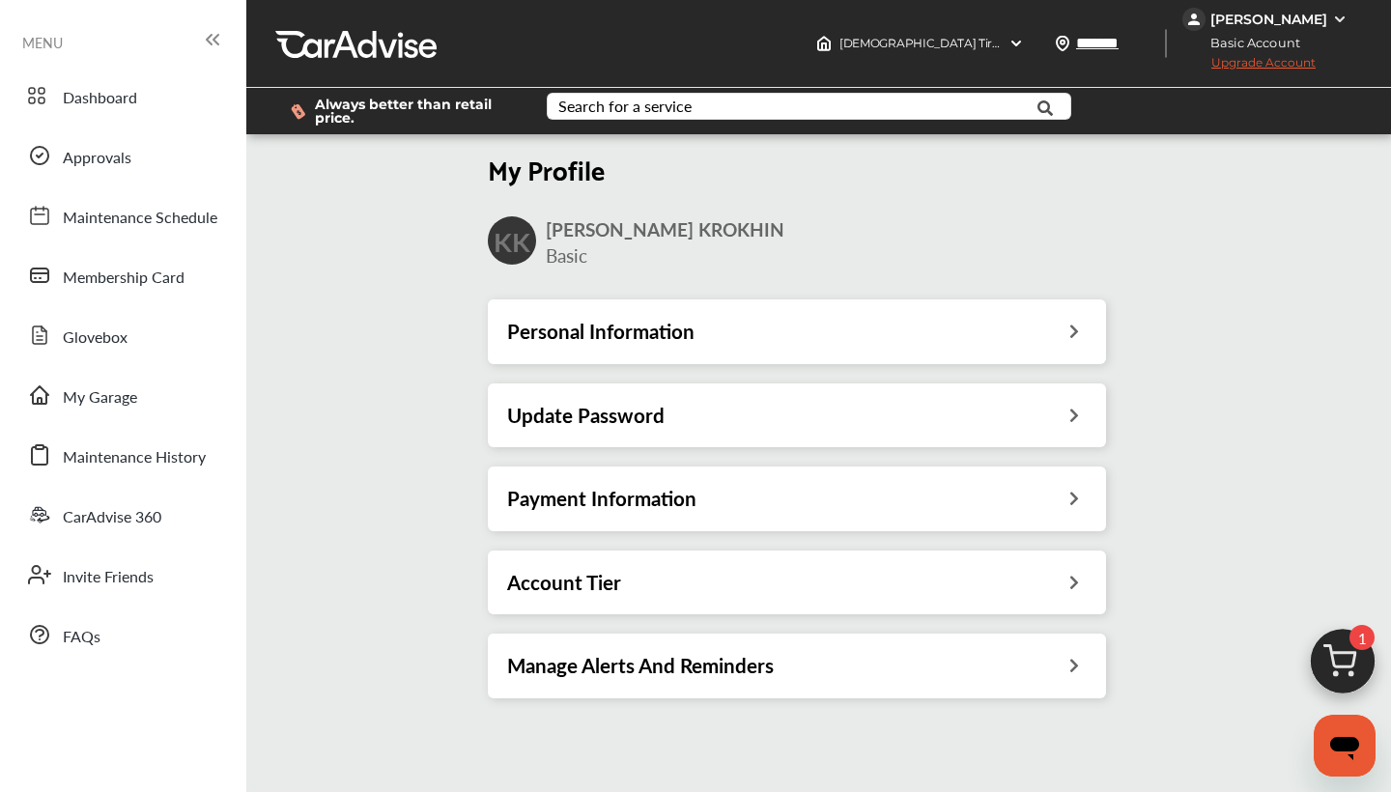
click at [1235, 65] on span "Upgrade Account" at bounding box center [1248, 67] width 133 height 24
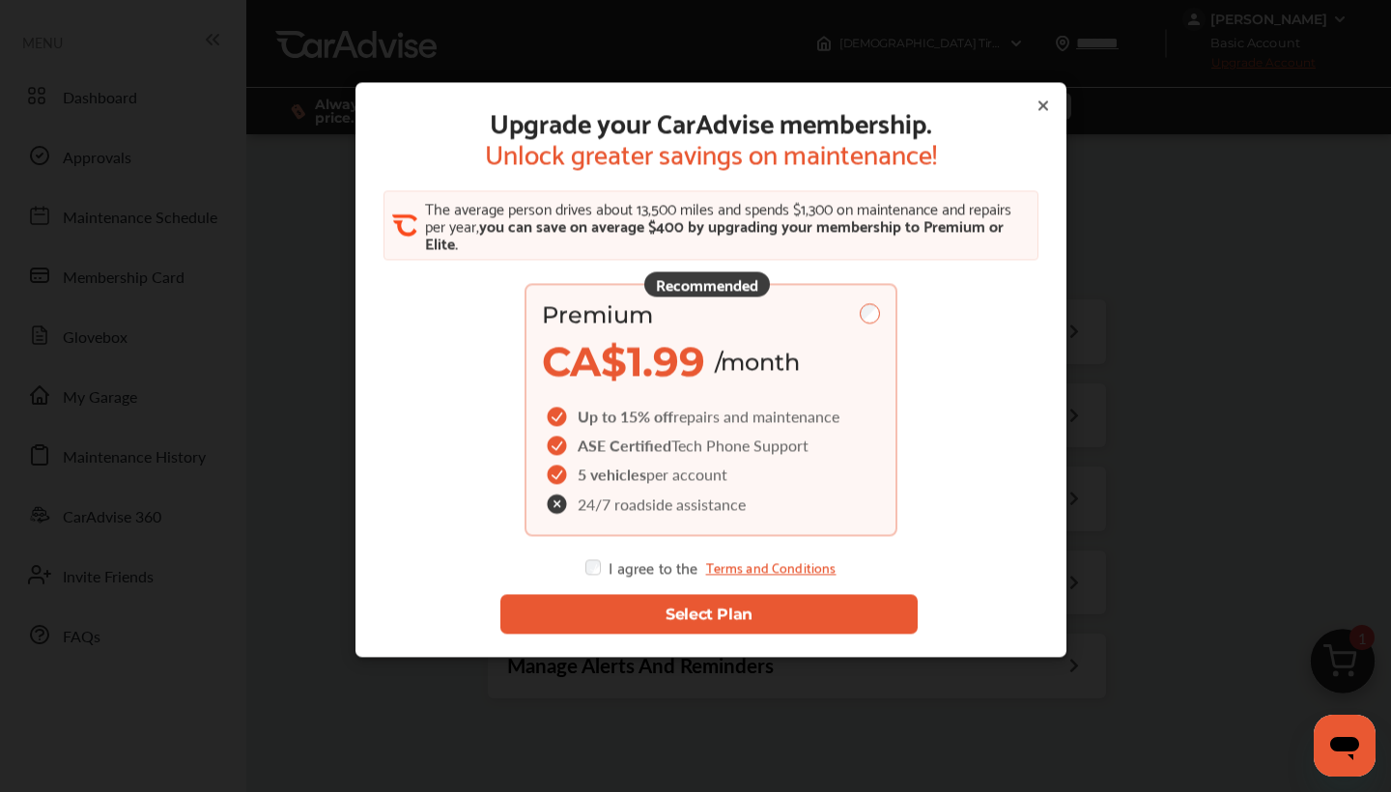
click at [752, 619] on button "Select Plan" at bounding box center [708, 615] width 417 height 40
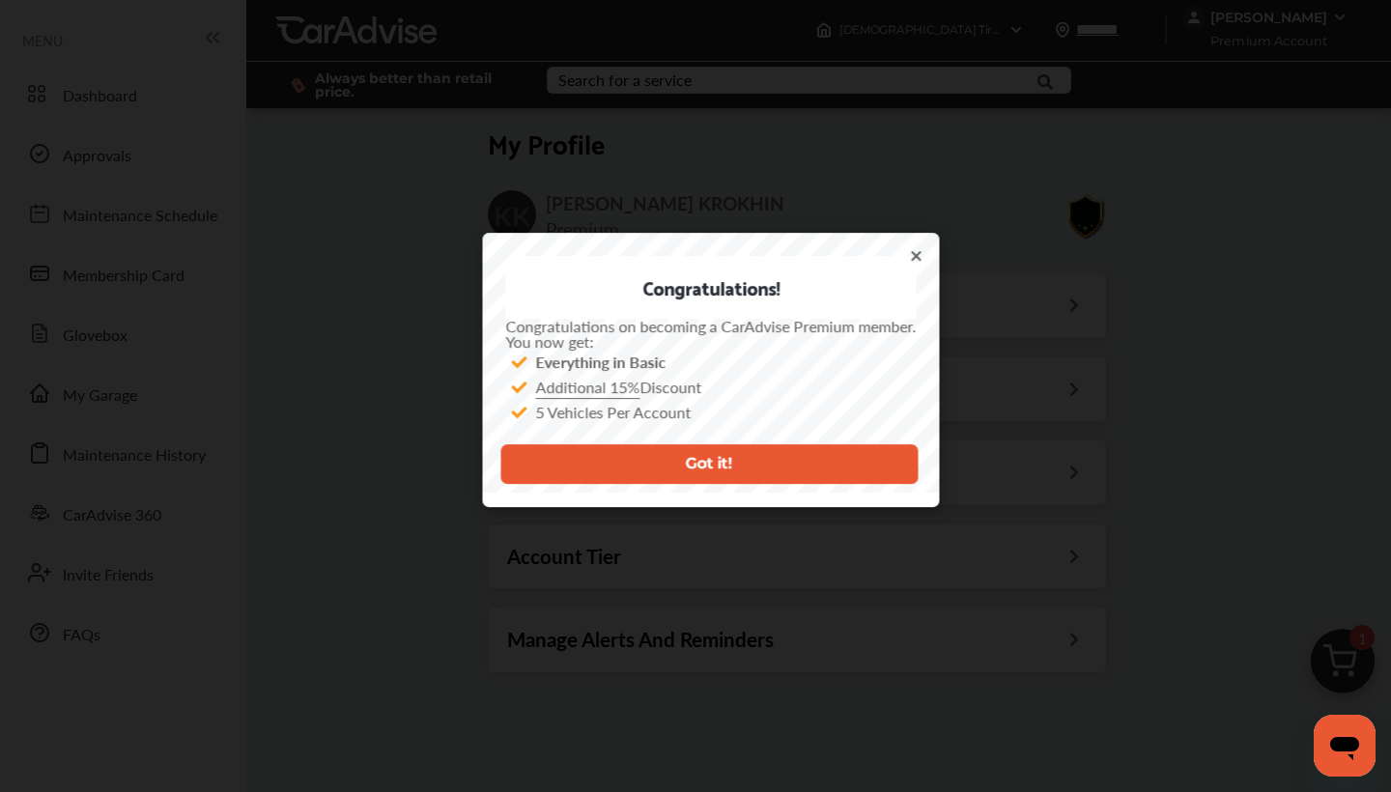
scroll to position [1, 0]
click at [643, 373] on div "Everything in Basic" at bounding box center [711, 362] width 411 height 25
click at [621, 370] on strong "Everything in Basic" at bounding box center [601, 362] width 130 height 22
click at [651, 388] on span "Additional 15% Discount" at bounding box center [619, 387] width 166 height 22
click at [610, 388] on u "Additional 15%" at bounding box center [588, 387] width 104 height 22
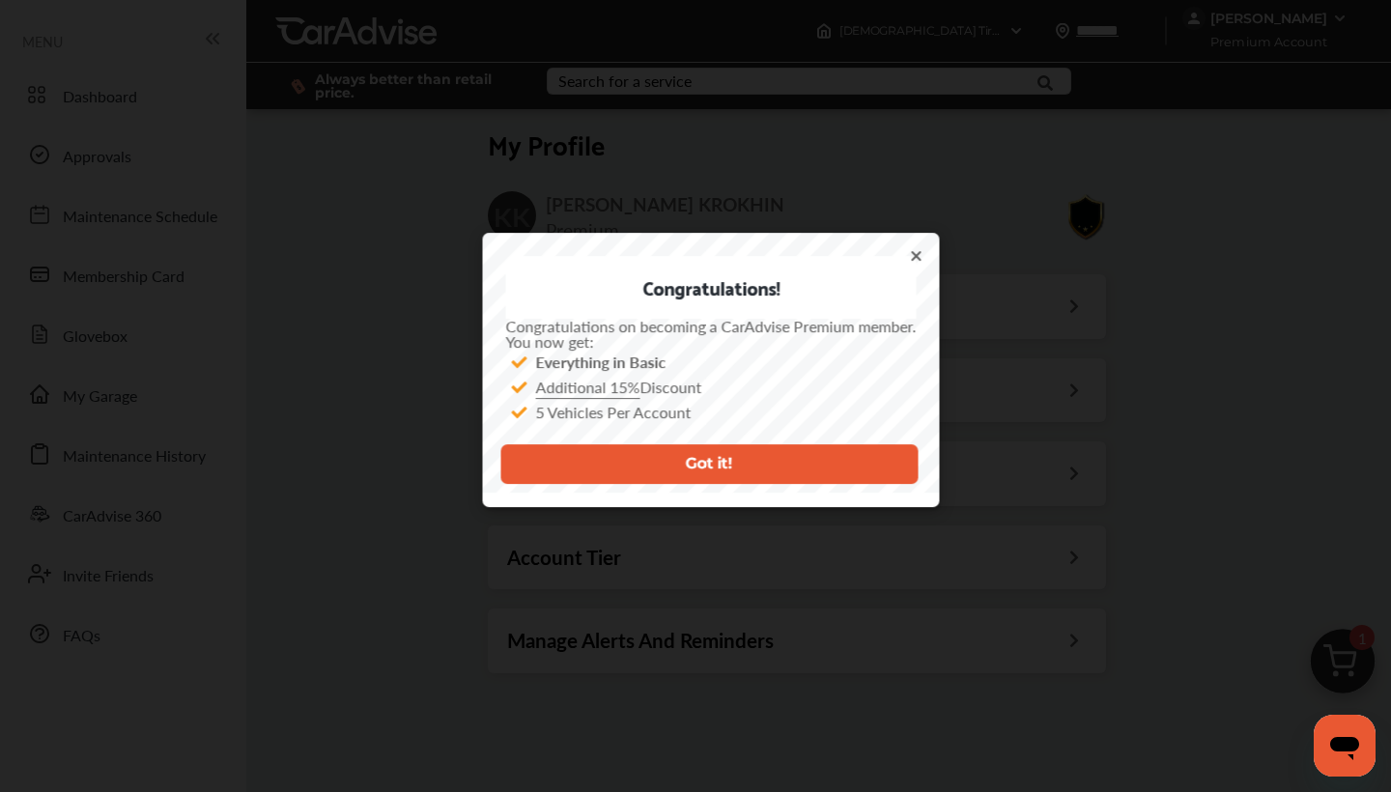
click at [710, 450] on button "Got it!" at bounding box center [708, 464] width 417 height 40
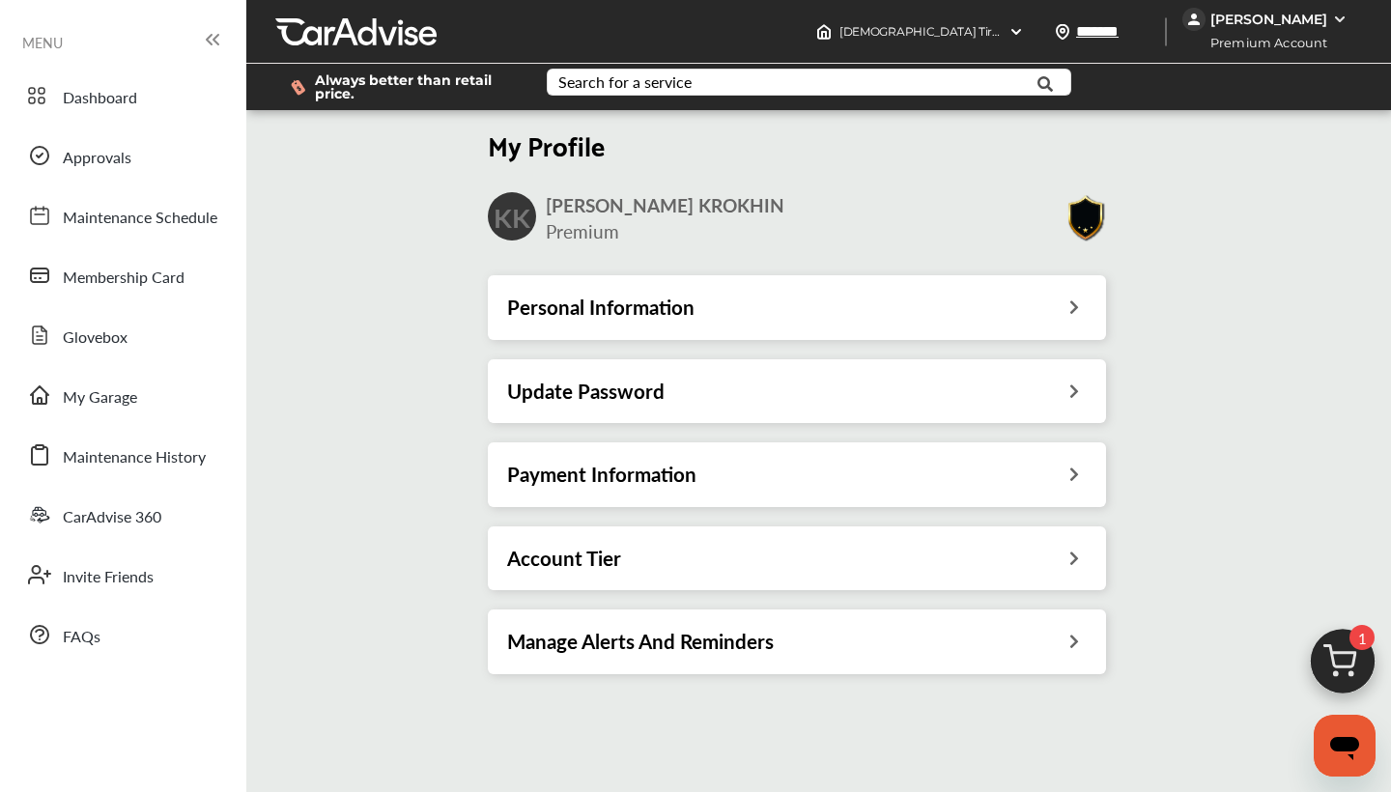
scroll to position [0, 0]
click at [1320, 13] on div "KONSTANTIN KROKHIN" at bounding box center [1268, 19] width 117 height 17
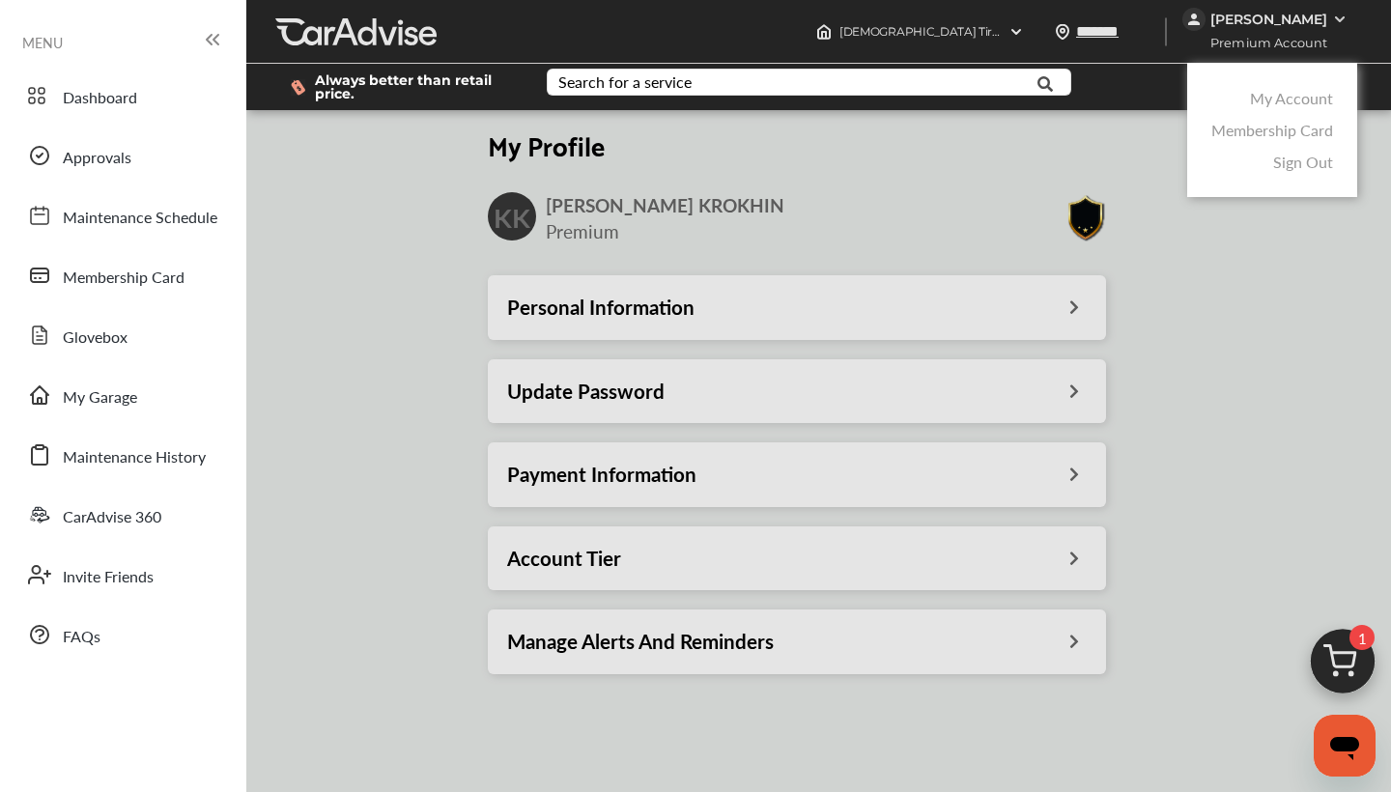
click at [1288, 130] on link "Membership Card" at bounding box center [1272, 130] width 122 height 22
